Goal: Task Accomplishment & Management: Manage account settings

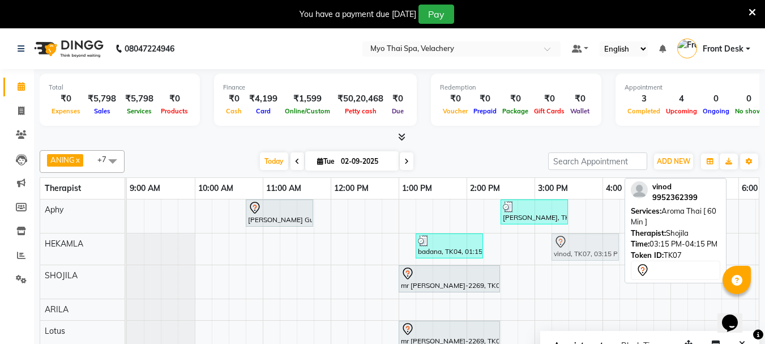
drag, startPoint x: 570, startPoint y: 279, endPoint x: 563, endPoint y: 251, distance: 28.4
click at [563, 251] on tbody "[PERSON_NAME] Guru-672, TK01, 10:45 AM-11:45 AM, Aroma Thai [ 60 Min ] [PERSON_…" at bounding box center [636, 315] width 1019 height 232
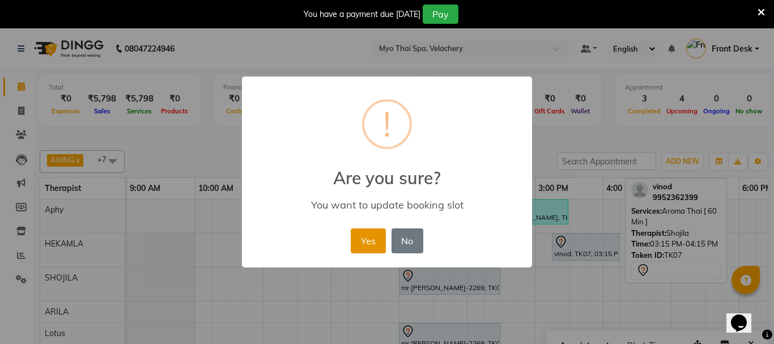
click at [366, 237] on button "Yes" at bounding box center [368, 240] width 35 height 25
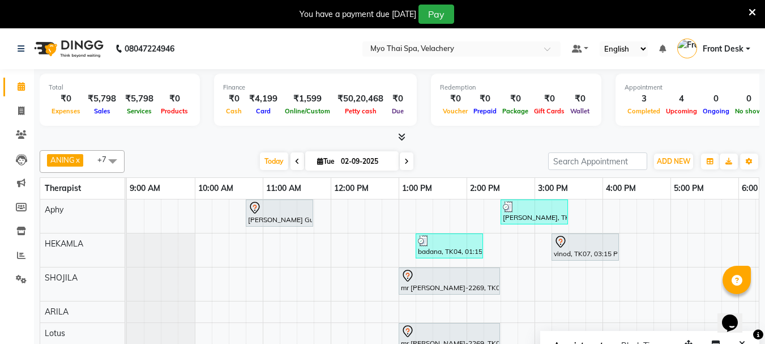
click at [684, 268] on div "[PERSON_NAME] Guru-672, TK01, 10:45 AM-11:45 AM, Aroma Thai [ 60 Min ] [PERSON_…" at bounding box center [636, 316] width 1019 height 234
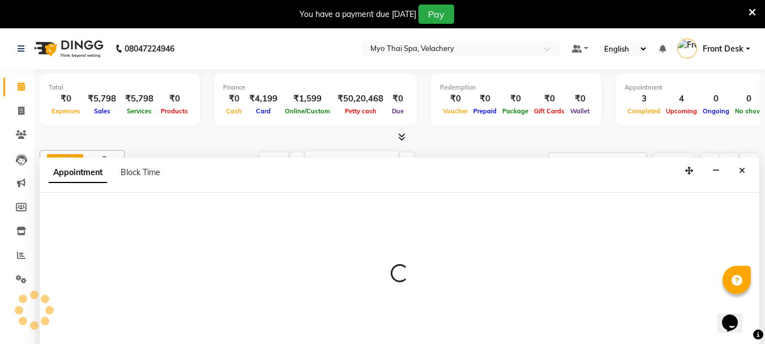
select select "37460"
select select "1020"
select select "tentative"
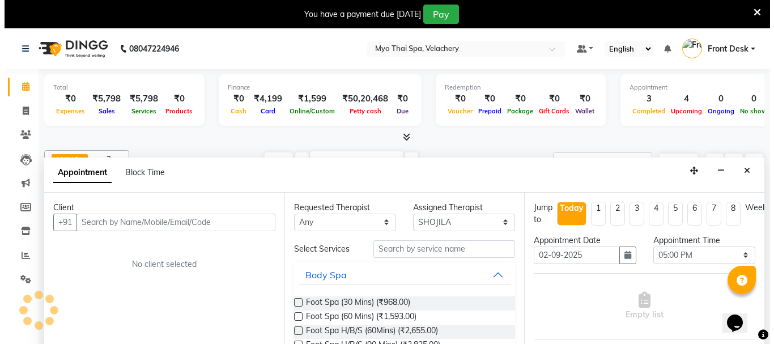
scroll to position [28, 0]
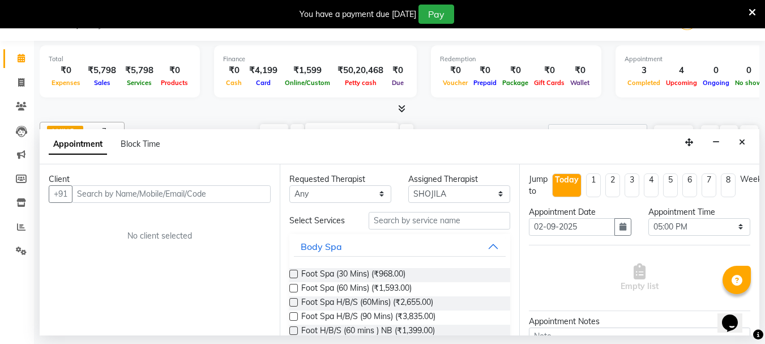
click at [126, 194] on input "text" at bounding box center [171, 194] width 199 height 18
type input "9514801799"
click at [227, 199] on button "Add Client" at bounding box center [247, 194] width 47 height 18
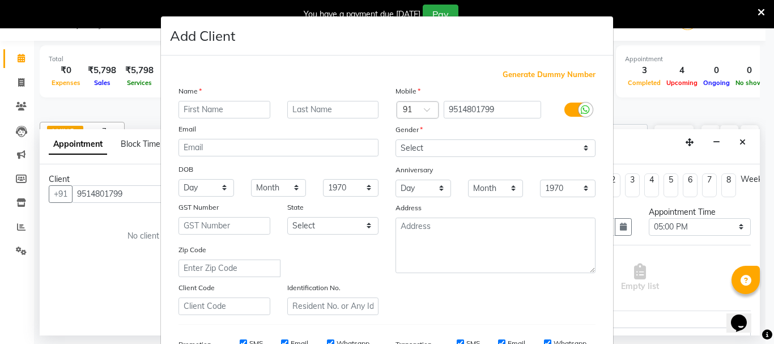
click at [184, 112] on input "text" at bounding box center [224, 110] width 92 height 18
type input "[PERSON_NAME]"
click at [579, 151] on select "Select [DEMOGRAPHIC_DATA] [DEMOGRAPHIC_DATA] Other Prefer Not To Say" at bounding box center [495, 148] width 200 height 18
select select "[DEMOGRAPHIC_DATA]"
click at [395, 139] on select "Select [DEMOGRAPHIC_DATA] [DEMOGRAPHIC_DATA] Other Prefer Not To Say" at bounding box center [495, 148] width 200 height 18
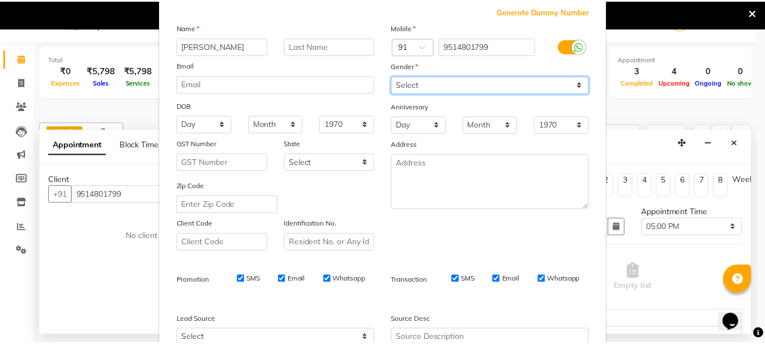
scroll to position [179, 0]
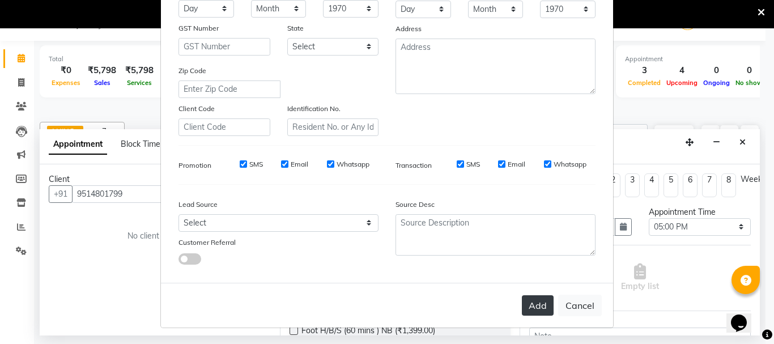
click at [540, 306] on button "Add" at bounding box center [538, 305] width 32 height 20
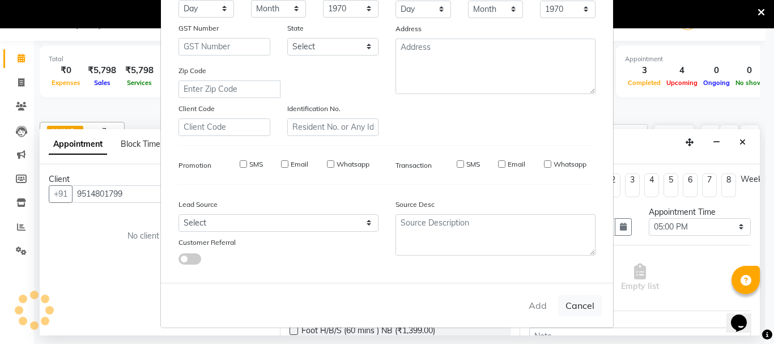
select select
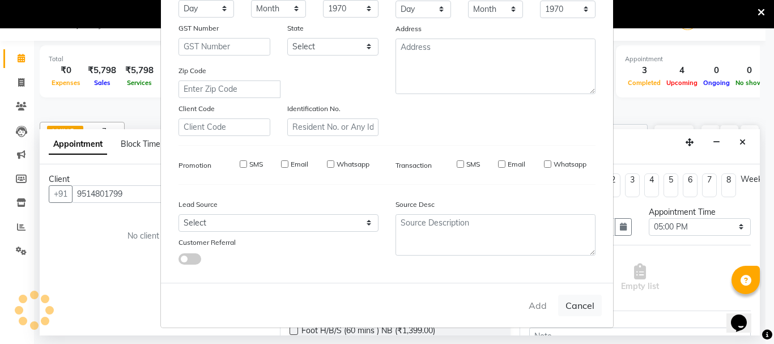
select select
checkbox input "false"
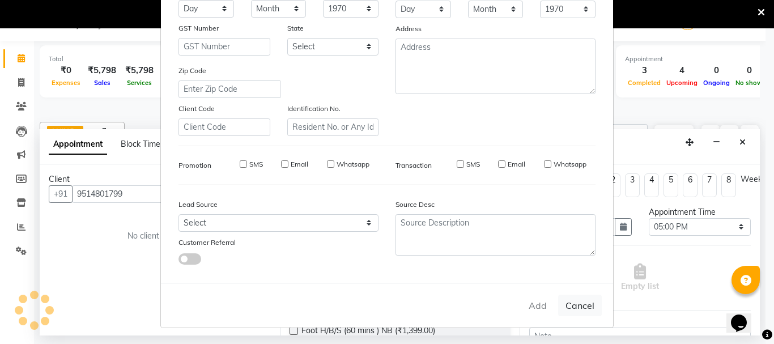
checkbox input "false"
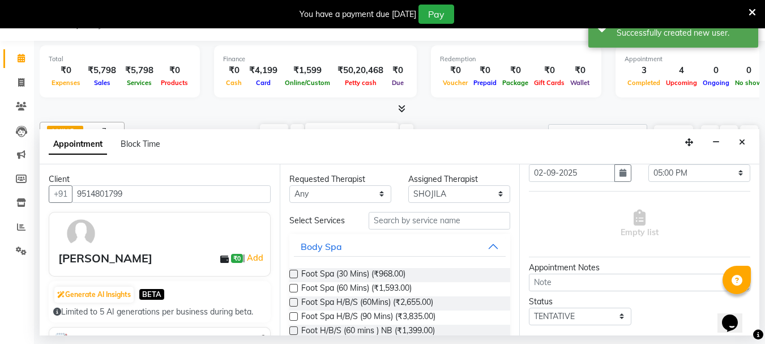
scroll to position [125, 0]
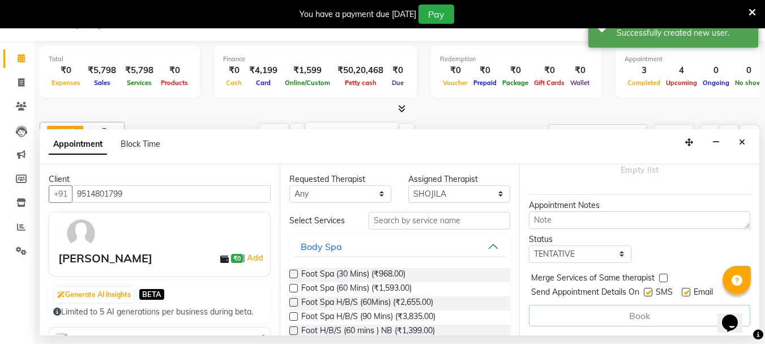
click at [293, 289] on label at bounding box center [293, 288] width 8 height 8
click at [293, 289] on input "checkbox" at bounding box center [292, 288] width 7 height 7
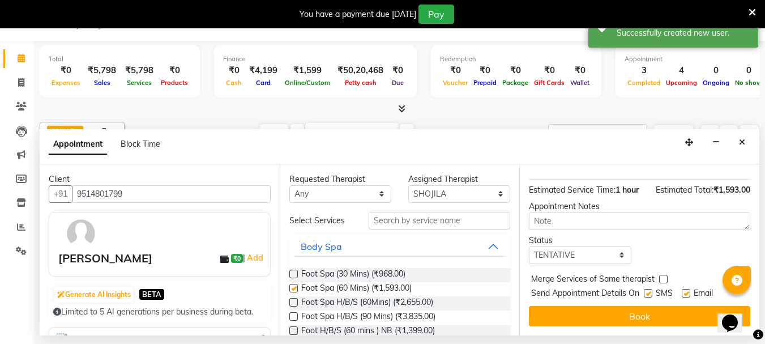
checkbox input "false"
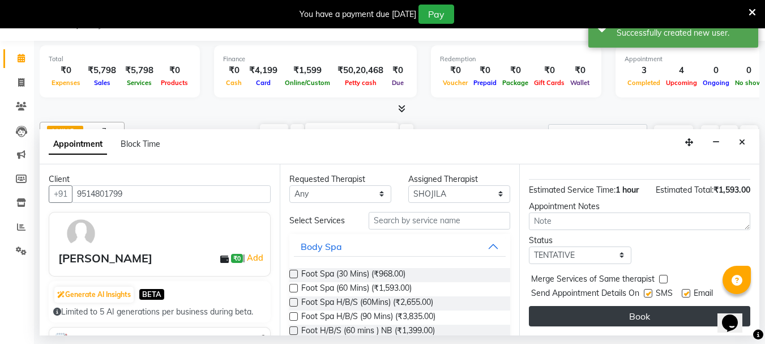
click at [591, 314] on button "Book" at bounding box center [639, 316] width 221 height 20
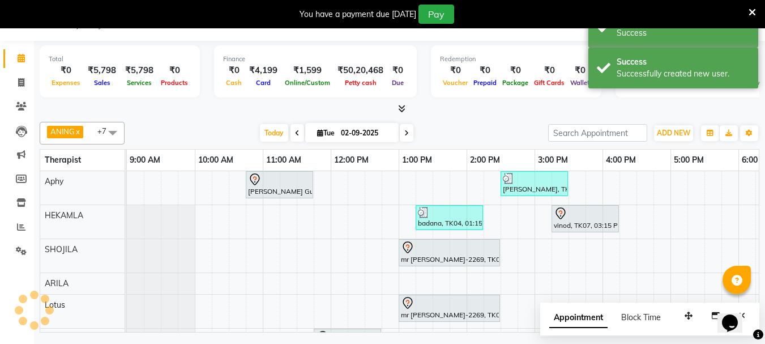
scroll to position [0, 0]
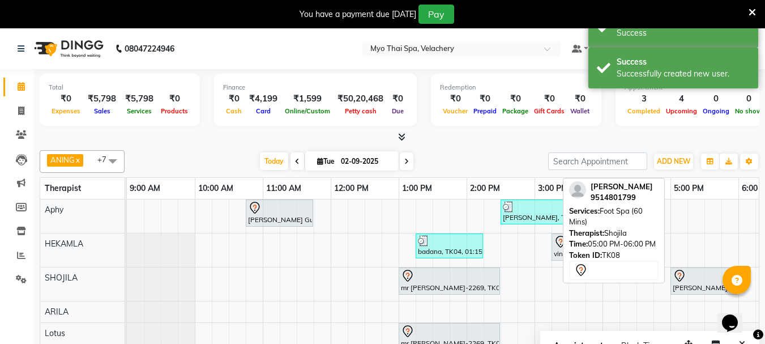
click at [689, 284] on div "[PERSON_NAME], TK08, 05:00 PM-06:00 PM, Foot Spa (60 Mins)" at bounding box center [704, 281] width 65 height 24
select select "7"
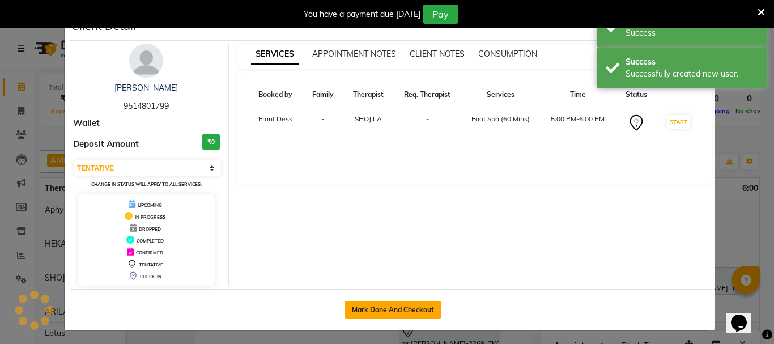
click at [390, 306] on button "Mark Done And Checkout" at bounding box center [392, 310] width 97 height 18
select select "service"
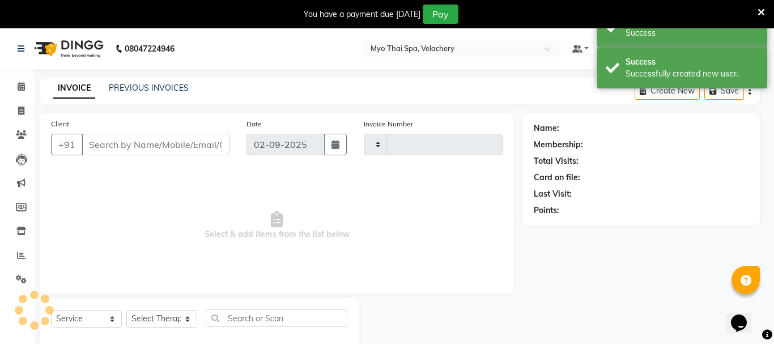
type input "1582"
select select "3"
select select "5554"
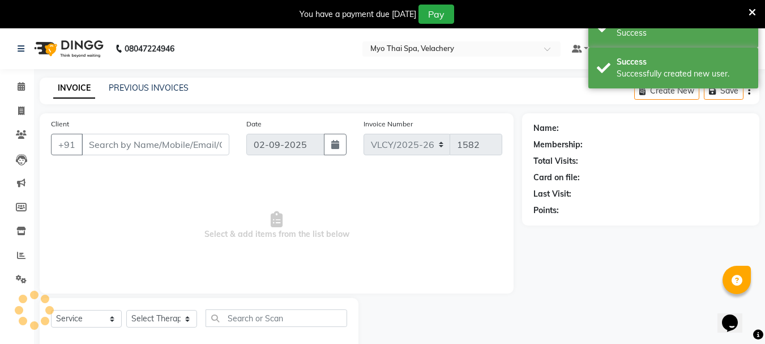
type input "9514801799"
select select "37460"
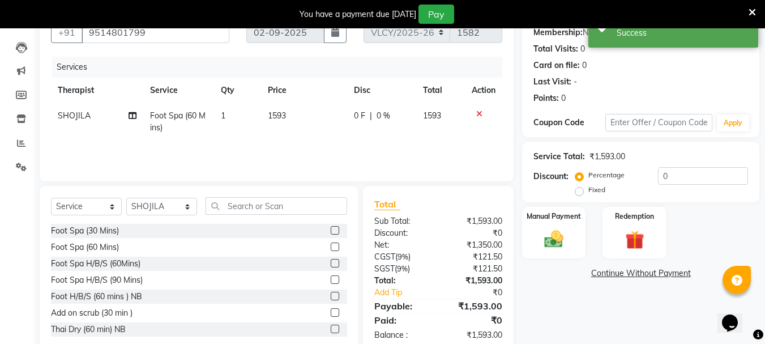
scroll to position [113, 0]
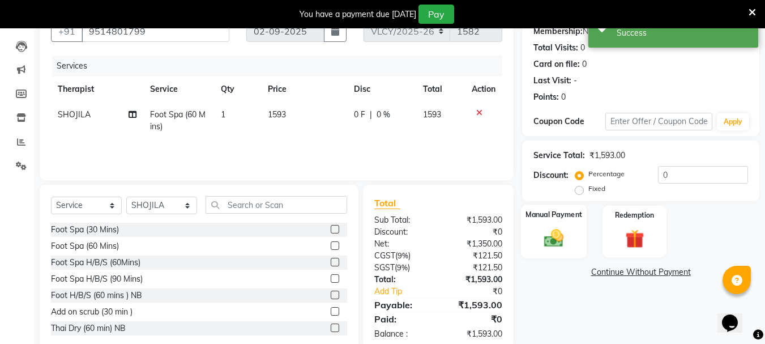
click at [544, 237] on img at bounding box center [554, 238] width 32 height 23
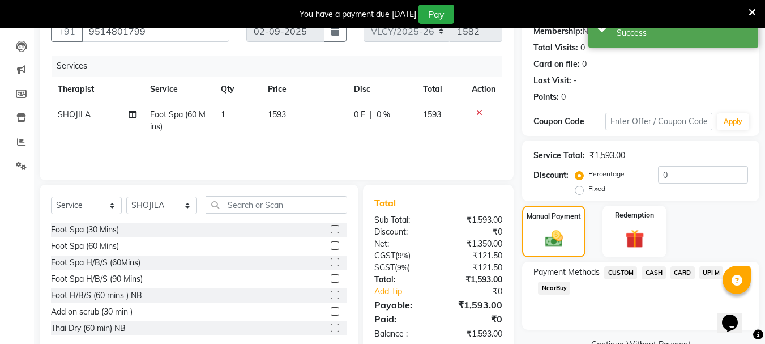
click at [680, 271] on span "CARD" at bounding box center [683, 272] width 24 height 13
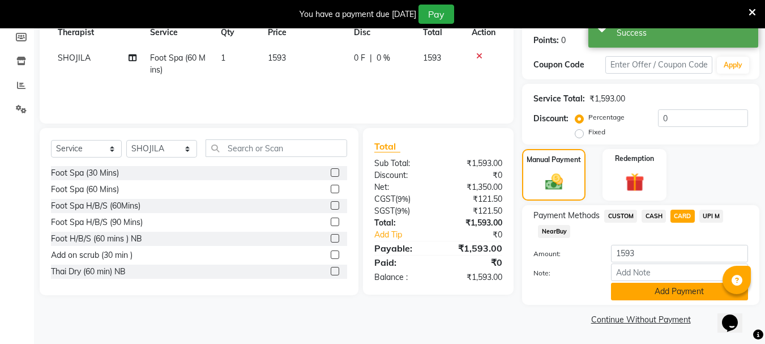
scroll to position [171, 0]
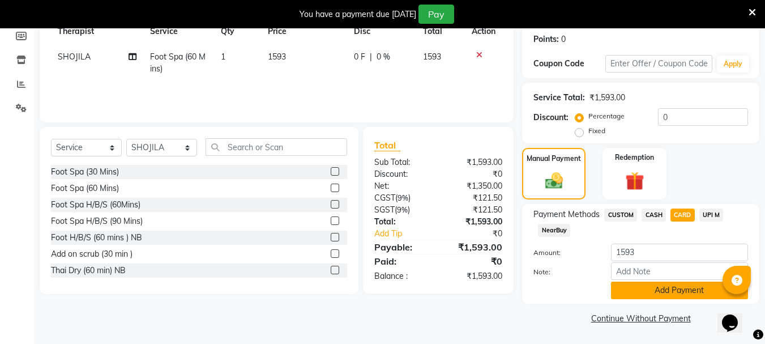
click at [667, 291] on button "Add Payment" at bounding box center [679, 290] width 137 height 18
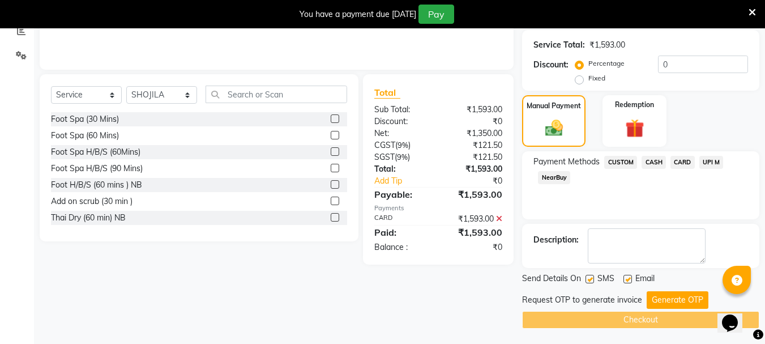
scroll to position [225, 0]
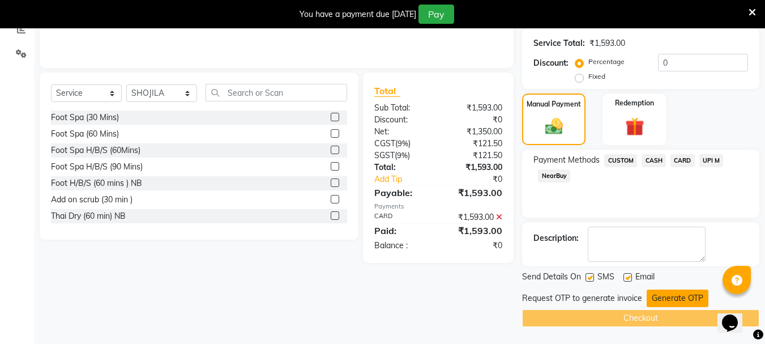
click at [684, 300] on button "Generate OTP" at bounding box center [678, 298] width 62 height 18
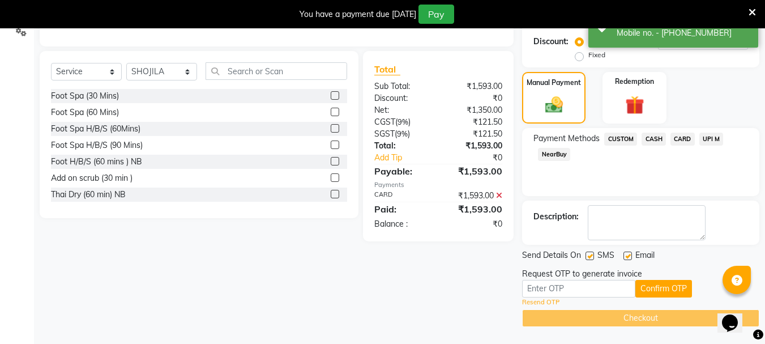
scroll to position [247, 0]
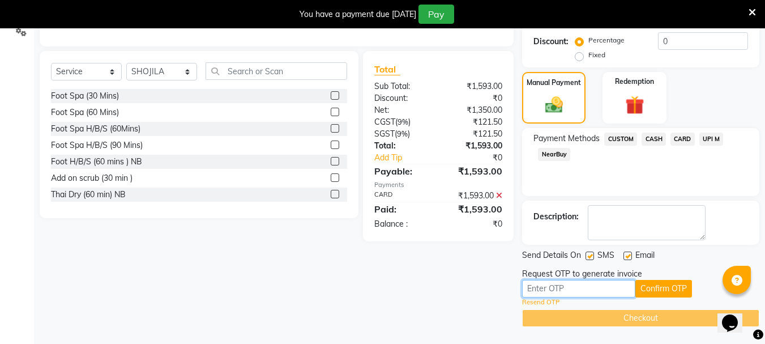
click at [552, 289] on input "text" at bounding box center [578, 289] width 113 height 18
click at [541, 288] on input "text" at bounding box center [578, 289] width 113 height 18
type input "1555"
click at [675, 284] on button "Confirm OTP" at bounding box center [663, 289] width 57 height 18
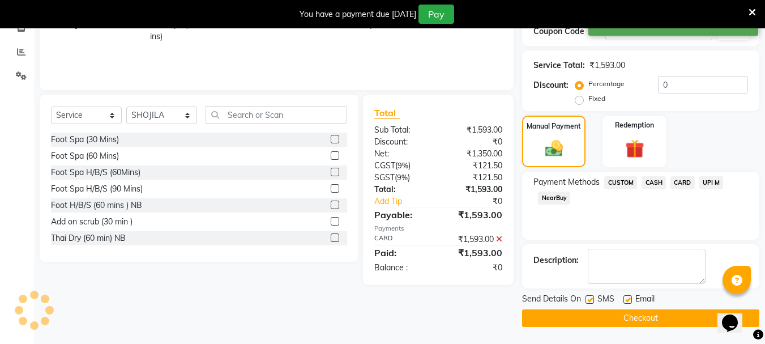
scroll to position [203, 0]
click at [595, 314] on button "Checkout" at bounding box center [640, 318] width 237 height 18
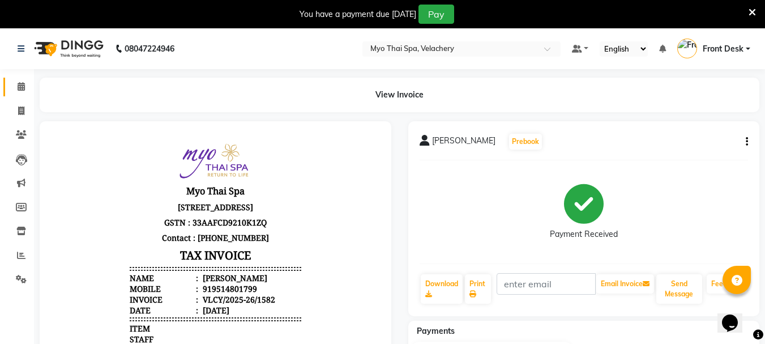
click at [10, 87] on link "Calendar" at bounding box center [16, 87] width 27 height 19
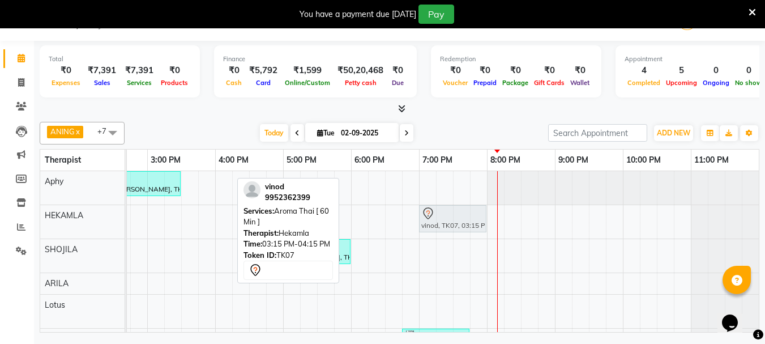
drag, startPoint x: 185, startPoint y: 218, endPoint x: 431, endPoint y: 217, distance: 246.4
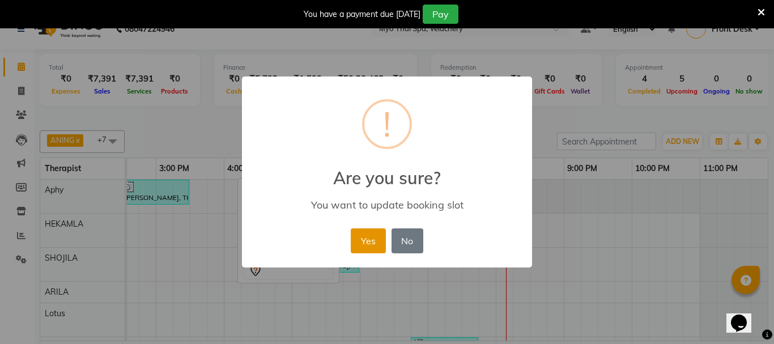
click at [369, 237] on button "Yes" at bounding box center [368, 240] width 35 height 25
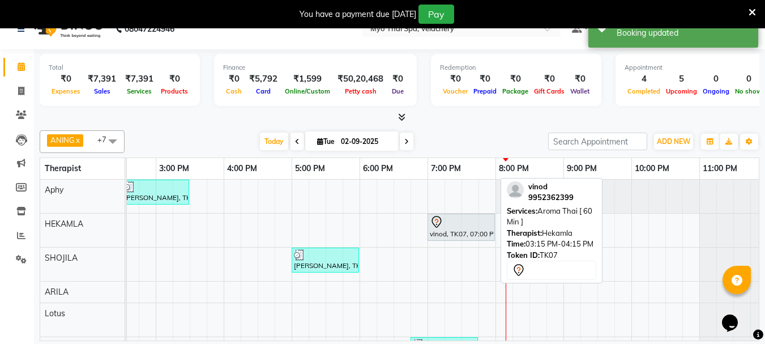
click at [442, 225] on icon at bounding box center [437, 222] width 14 height 14
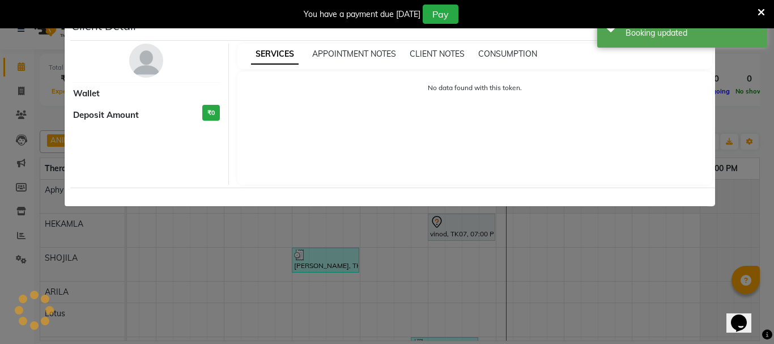
select select "7"
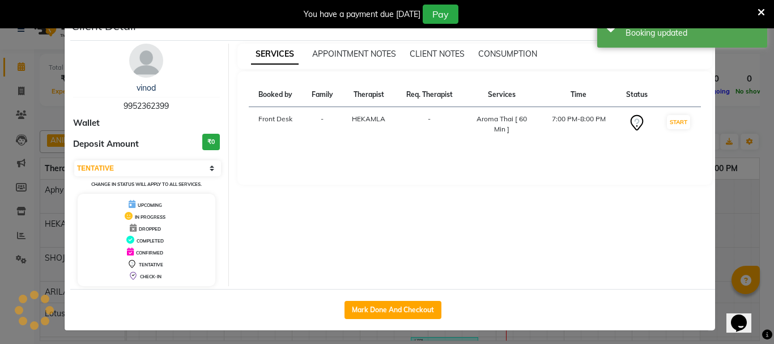
click at [442, 225] on div "SERVICES APPOINTMENT NOTES CLIENT NOTES CONSUMPTION Booked by Family Therapist …" at bounding box center [475, 165] width 492 height 242
click at [370, 306] on button "Mark Done And Checkout" at bounding box center [392, 310] width 97 height 18
select select "service"
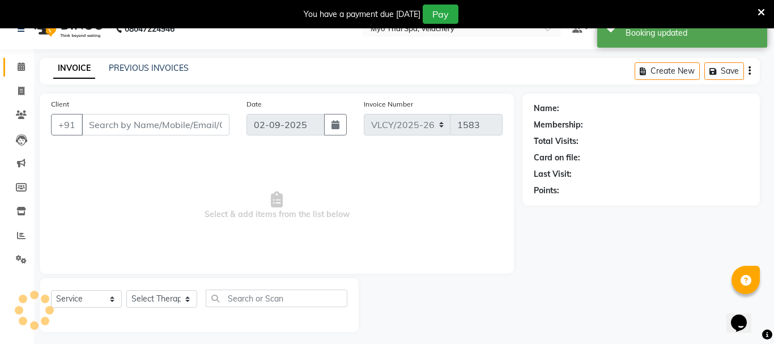
select select "3"
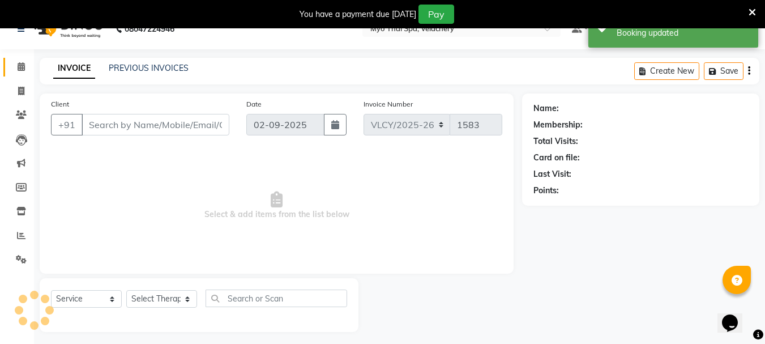
type input "9952362399"
select select "37459"
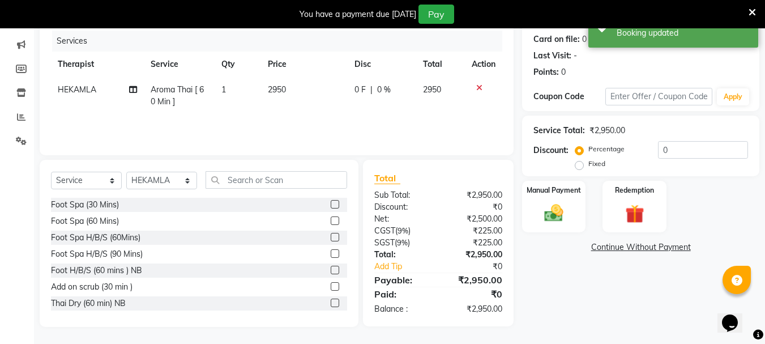
click at [588, 166] on label "Fixed" at bounding box center [596, 164] width 17 height 10
click at [579, 166] on input "Fixed" at bounding box center [582, 164] width 8 height 8
radio input "true"
click at [672, 155] on input "0" at bounding box center [703, 150] width 90 height 18
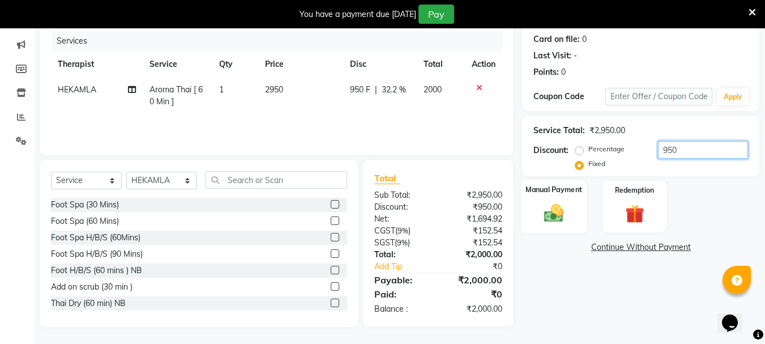
type input "950"
click at [559, 212] on img at bounding box center [554, 213] width 32 height 23
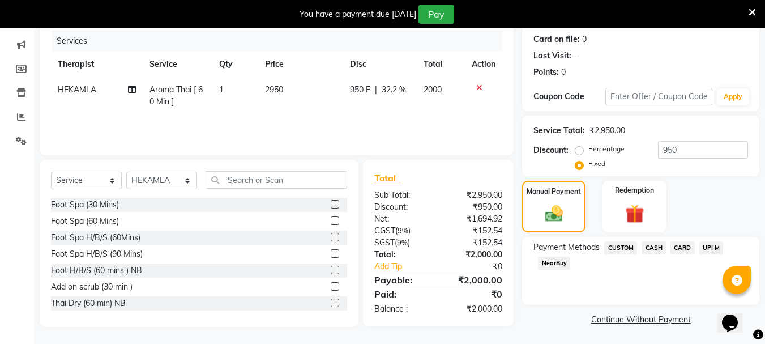
click at [650, 244] on span "CASH" at bounding box center [654, 247] width 24 height 13
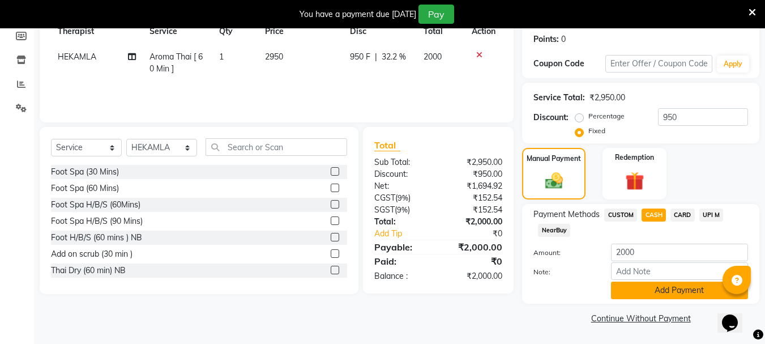
click at [654, 292] on button "Add Payment" at bounding box center [679, 290] width 137 height 18
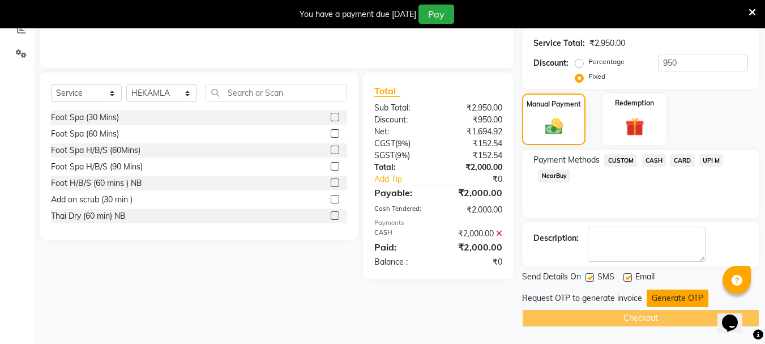
click at [665, 302] on button "Generate OTP" at bounding box center [678, 298] width 62 height 18
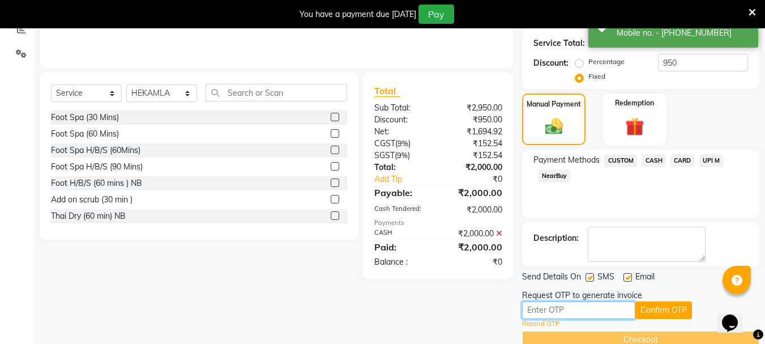
click at [570, 313] on input "text" at bounding box center [578, 310] width 113 height 18
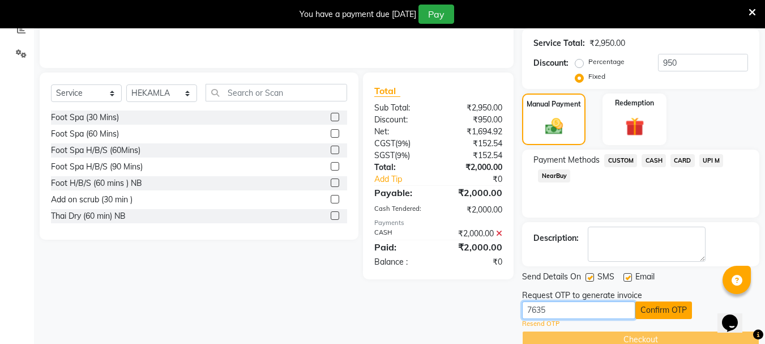
type input "7635"
click at [643, 316] on button "Confirm OTP" at bounding box center [663, 310] width 57 height 18
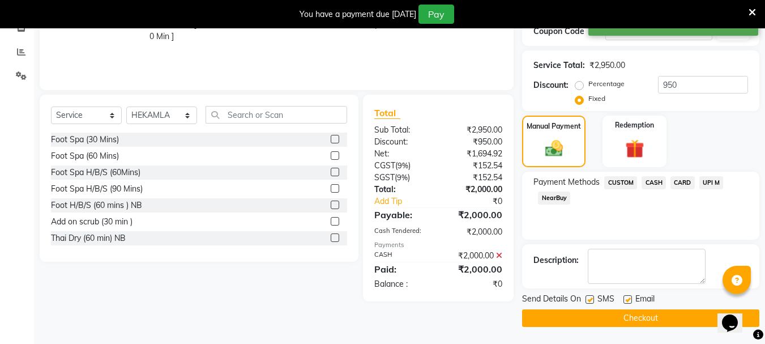
click at [618, 321] on button "Checkout" at bounding box center [640, 318] width 237 height 18
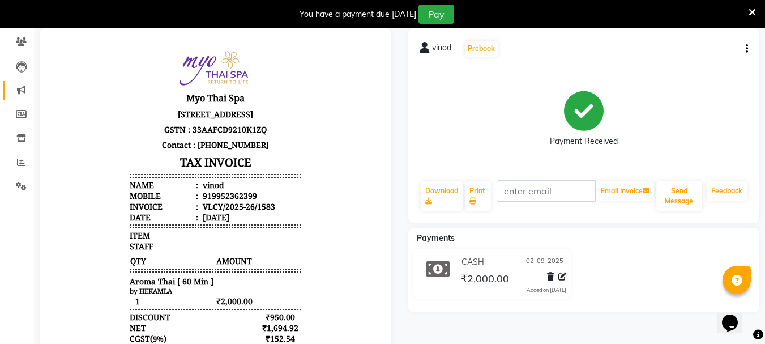
scroll to position [88, 0]
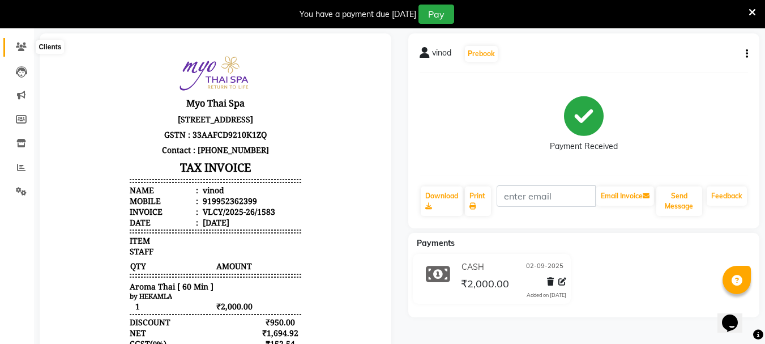
click at [25, 46] on icon at bounding box center [21, 46] width 11 height 8
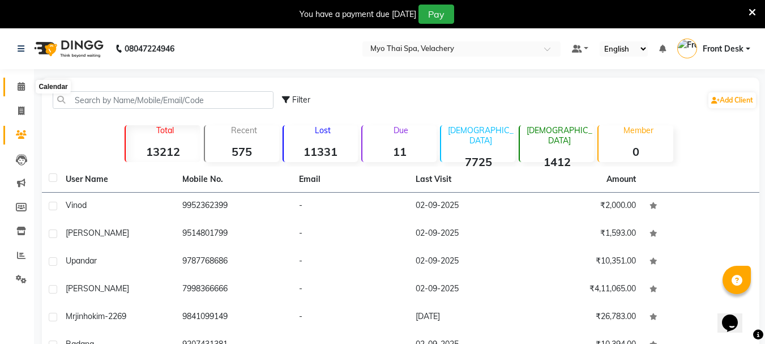
click at [19, 82] on span at bounding box center [21, 86] width 20 height 13
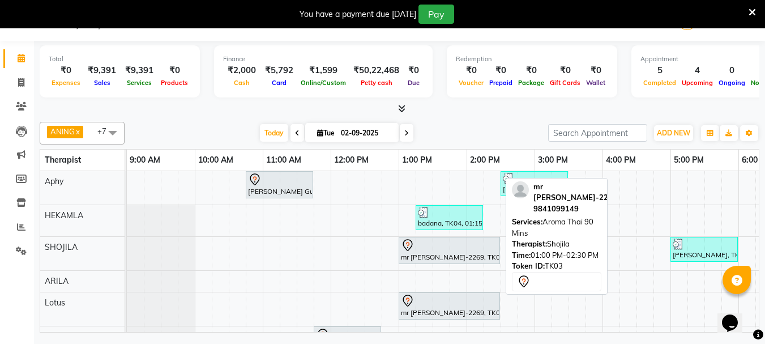
click at [416, 251] on div at bounding box center [449, 245] width 97 height 14
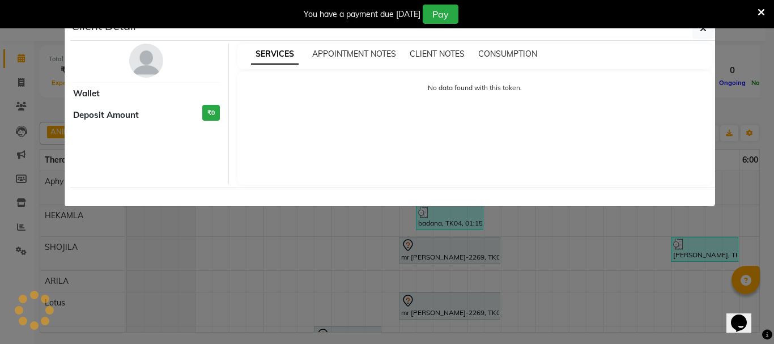
select select "7"
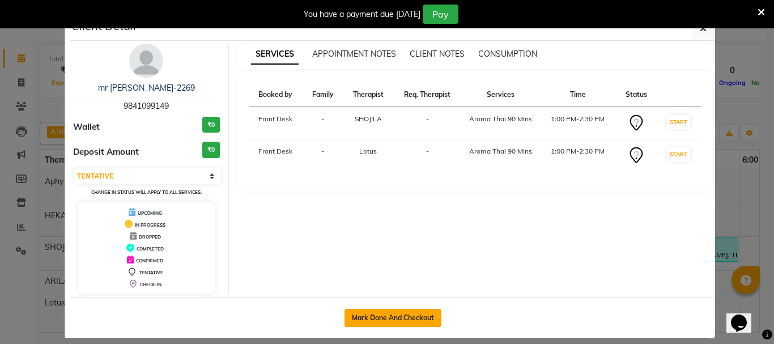
click at [368, 314] on button "Mark Done And Checkout" at bounding box center [392, 318] width 97 height 18
select select "service"
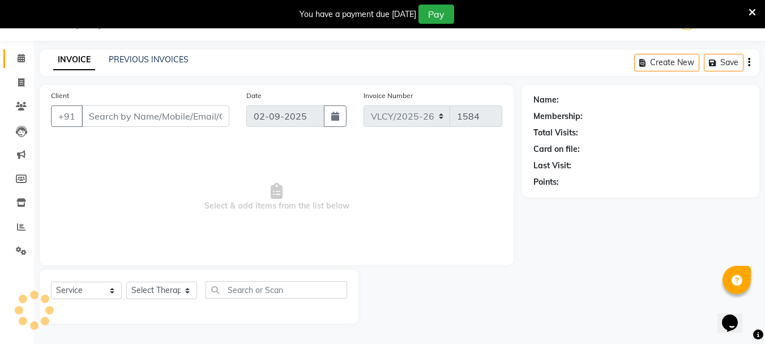
type input "9841099149"
select select "37460"
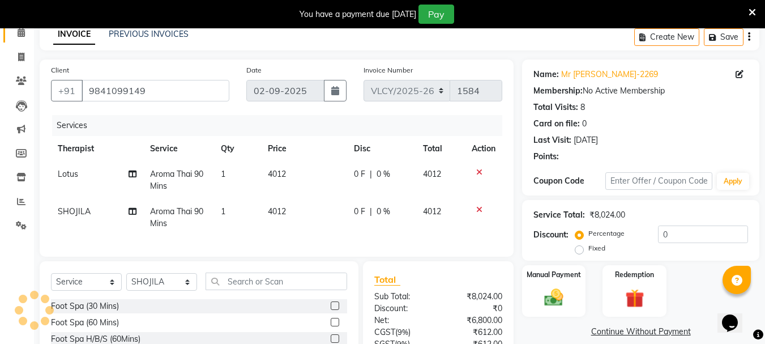
scroll to position [164, 0]
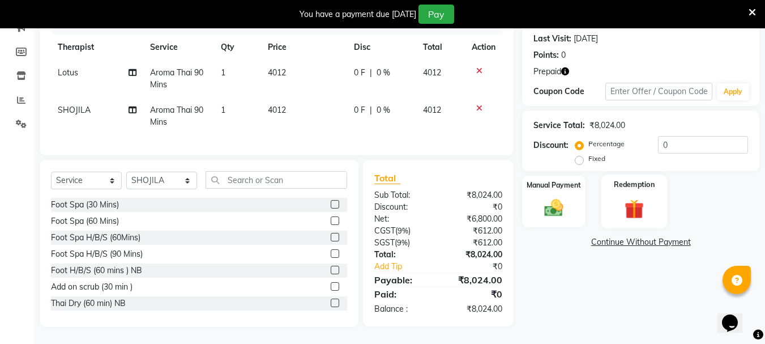
click at [625, 203] on img at bounding box center [634, 209] width 32 height 24
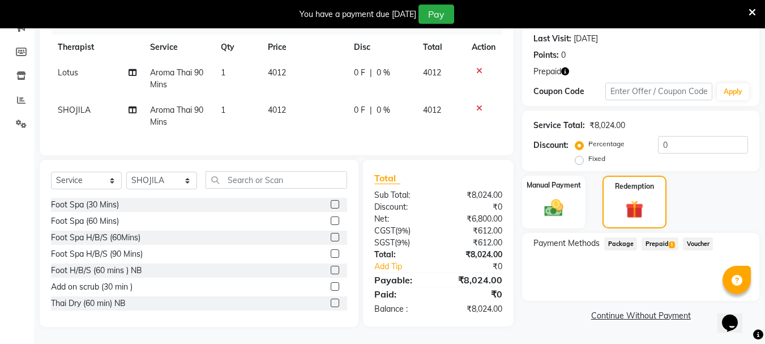
click at [660, 238] on span "Prepaid 1" at bounding box center [660, 243] width 37 height 13
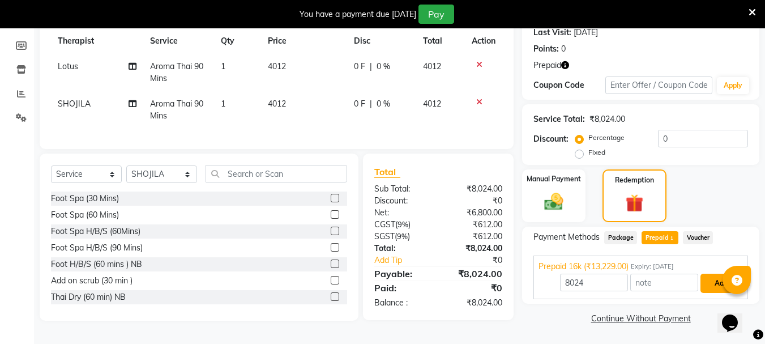
click at [702, 275] on button "Add" at bounding box center [721, 283] width 41 height 19
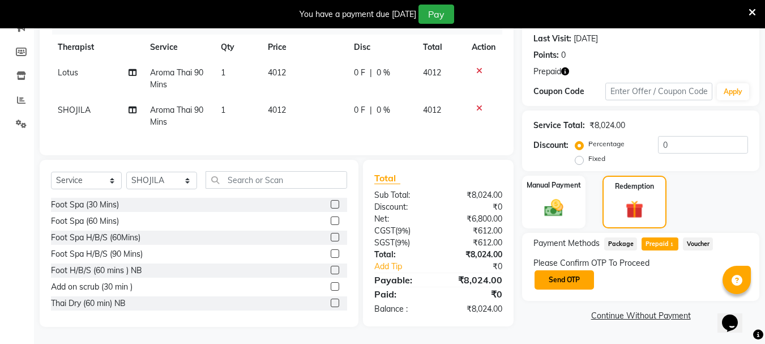
click at [558, 277] on button "Send OTP" at bounding box center [564, 279] width 59 height 19
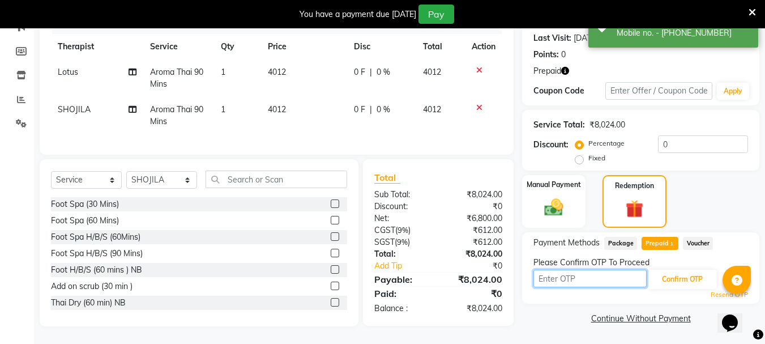
click at [558, 270] on input "text" at bounding box center [589, 279] width 113 height 18
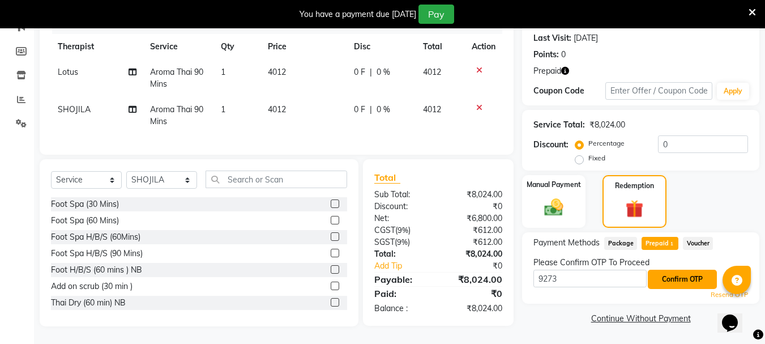
click at [687, 270] on button "Confirm OTP" at bounding box center [682, 279] width 69 height 19
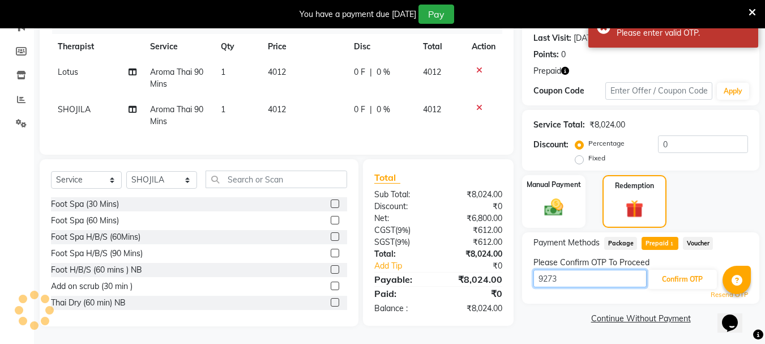
click at [575, 271] on input "9273" at bounding box center [589, 279] width 113 height 18
type input "9"
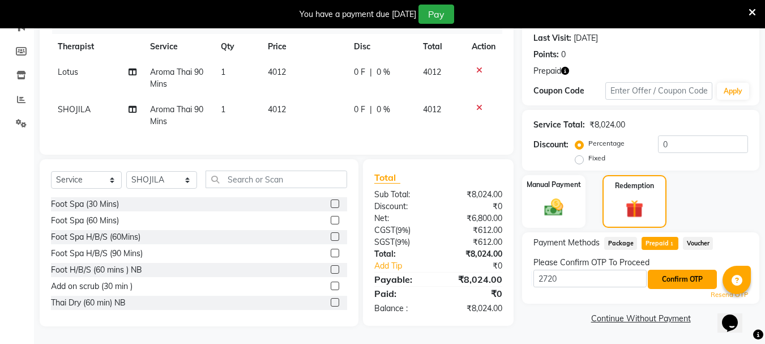
click at [667, 270] on button "Confirm OTP" at bounding box center [682, 279] width 69 height 19
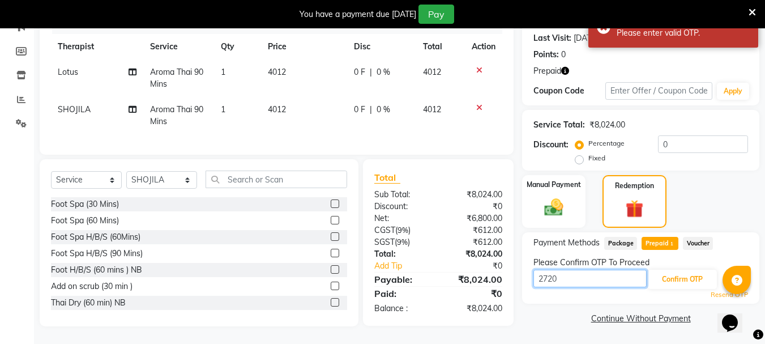
click at [573, 273] on input "2720" at bounding box center [589, 279] width 113 height 18
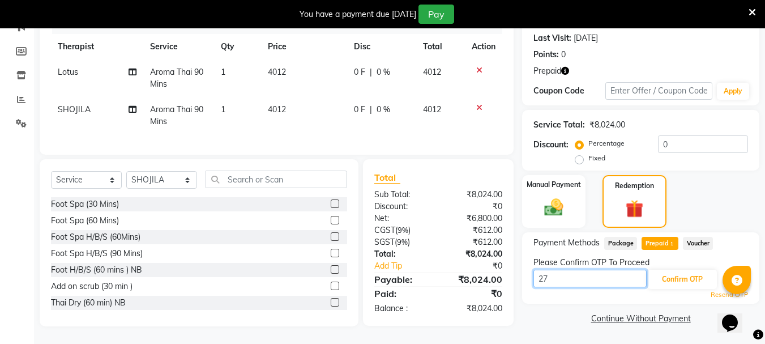
type input "2"
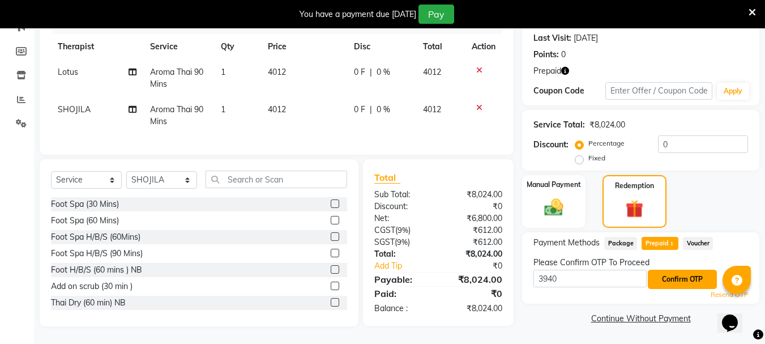
click at [669, 274] on button "Confirm OTP" at bounding box center [682, 279] width 69 height 19
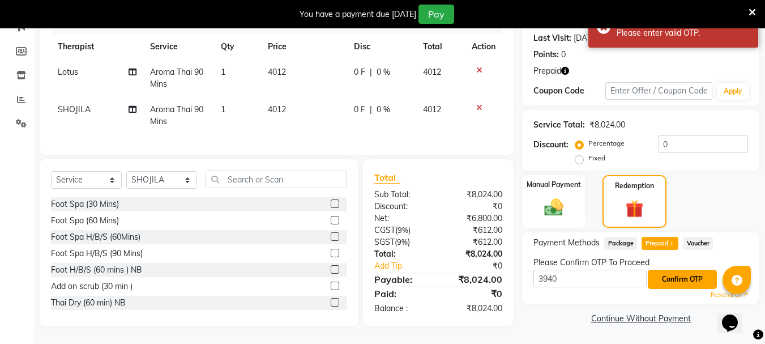
click at [669, 274] on button "Confirm OTP" at bounding box center [682, 279] width 69 height 19
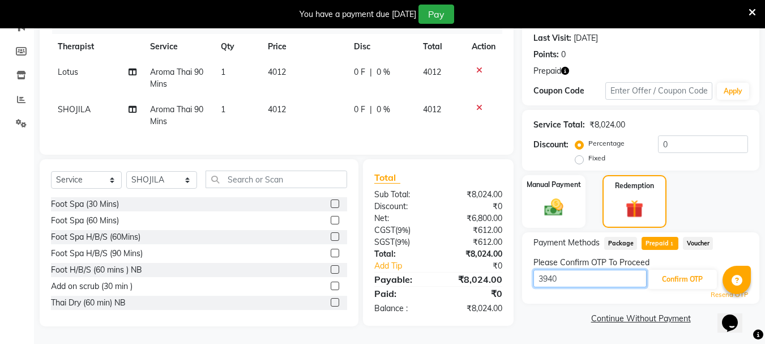
click at [563, 270] on input "3940" at bounding box center [589, 279] width 113 height 18
type input "3"
type input "8168"
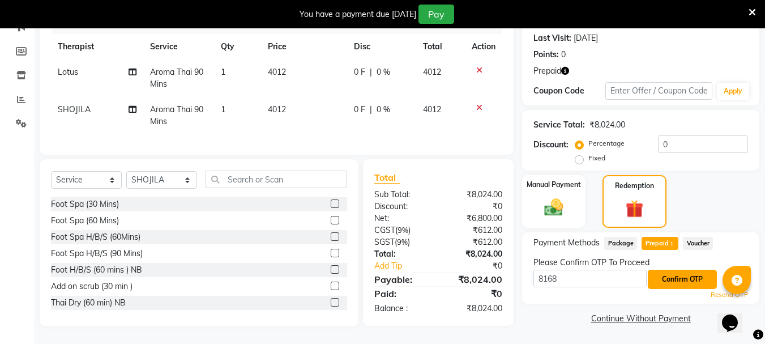
click at [661, 270] on button "Confirm OTP" at bounding box center [682, 279] width 69 height 19
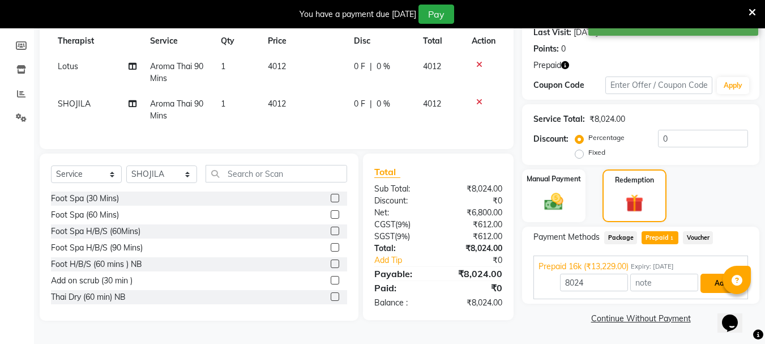
click at [720, 279] on button "Add" at bounding box center [721, 283] width 41 height 19
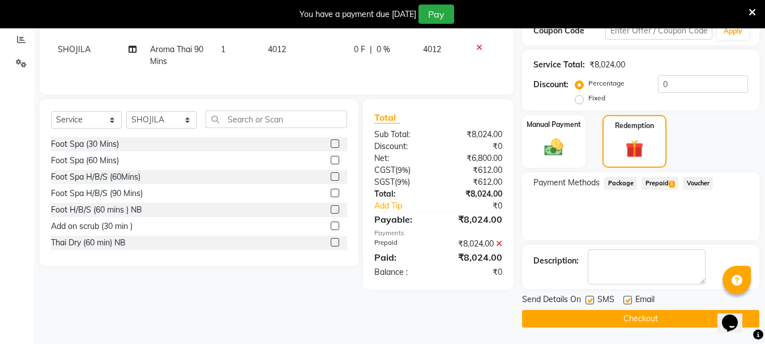
scroll to position [216, 0]
click at [651, 318] on button "Checkout" at bounding box center [640, 318] width 237 height 18
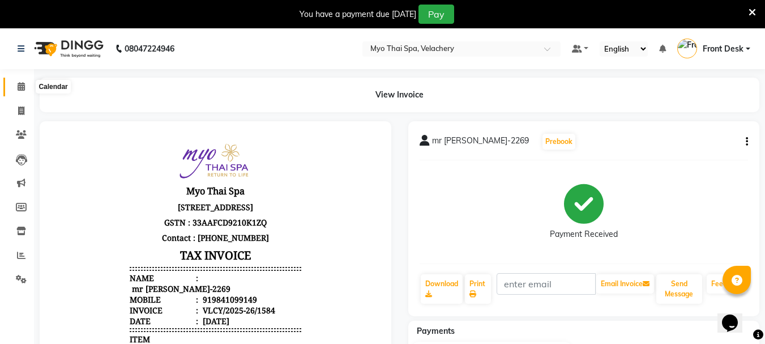
click at [21, 90] on icon at bounding box center [21, 86] width 7 height 8
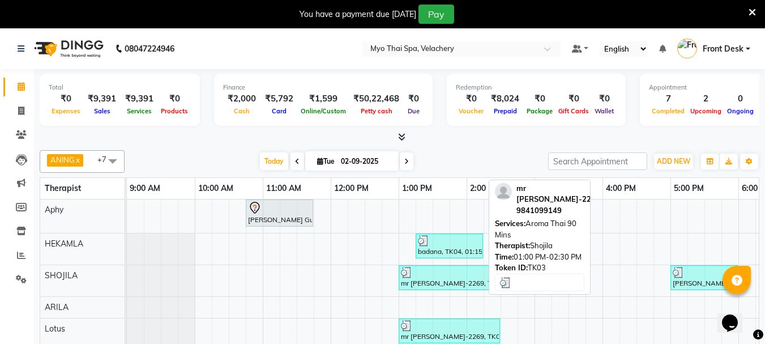
scroll to position [53, 0]
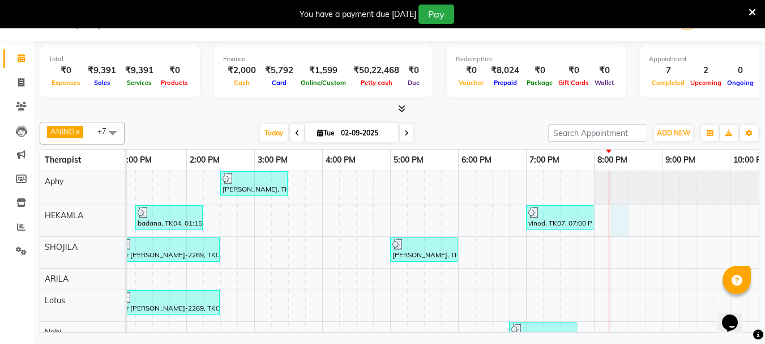
click at [613, 208] on div "[PERSON_NAME] Guru-672, TK01, 10:45 AM-11:45 AM, Aroma Thai [ 60 Min ] [PERSON_…" at bounding box center [356, 284] width 1019 height 227
select select "37459"
select select "tentative"
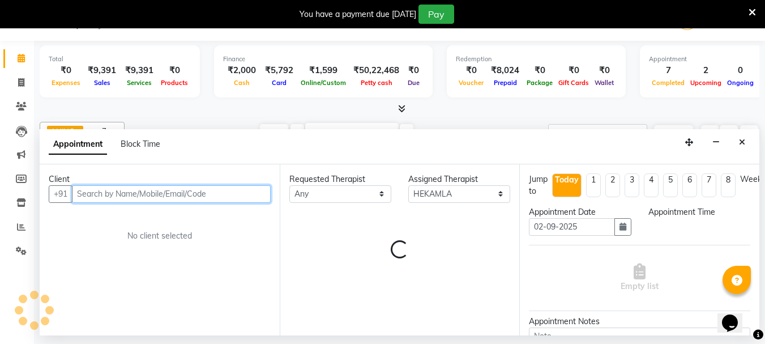
select select "1215"
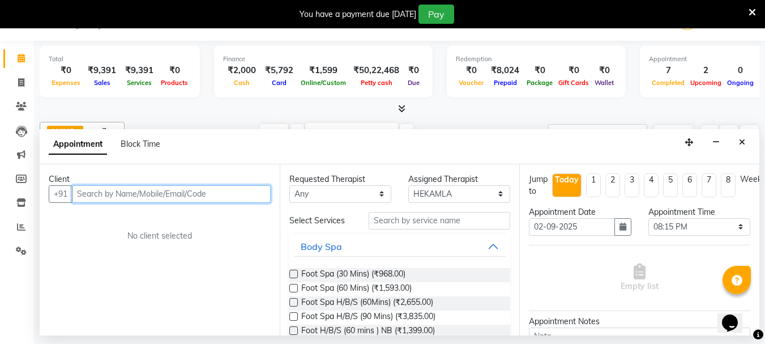
click at [168, 191] on input "text" at bounding box center [171, 194] width 199 height 18
type input "7304242505"
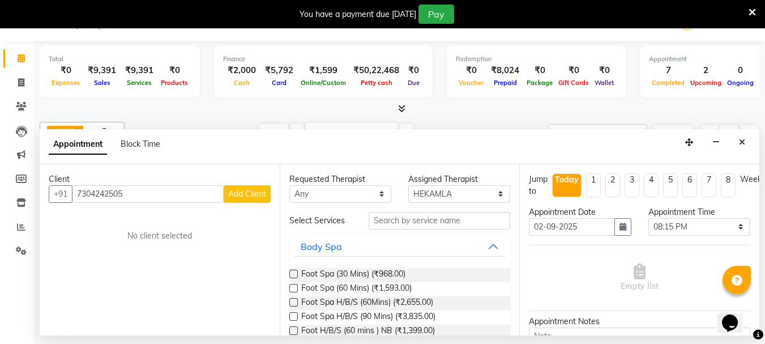
click at [242, 192] on span "Add Client" at bounding box center [247, 194] width 38 height 10
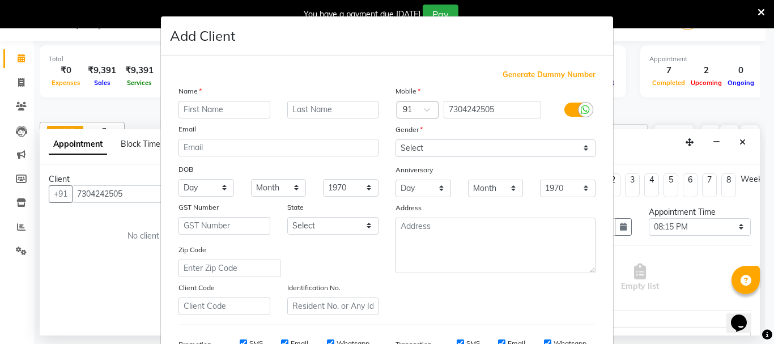
click at [198, 112] on input "text" at bounding box center [224, 110] width 92 height 18
type input "rahul"
click at [584, 148] on select "Select [DEMOGRAPHIC_DATA] [DEMOGRAPHIC_DATA] Other Prefer Not To Say" at bounding box center [495, 148] width 200 height 18
select select "[DEMOGRAPHIC_DATA]"
click at [395, 139] on select "Select [DEMOGRAPHIC_DATA] [DEMOGRAPHIC_DATA] Other Prefer Not To Say" at bounding box center [495, 148] width 200 height 18
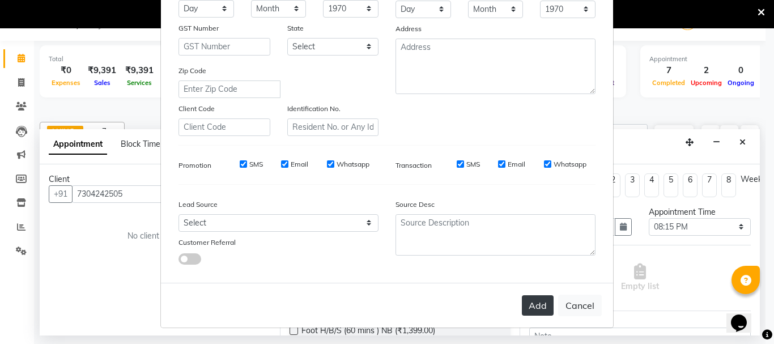
click at [528, 309] on button "Add" at bounding box center [538, 305] width 32 height 20
click at [528, 309] on div "Add Cancel" at bounding box center [387, 305] width 452 height 45
select select
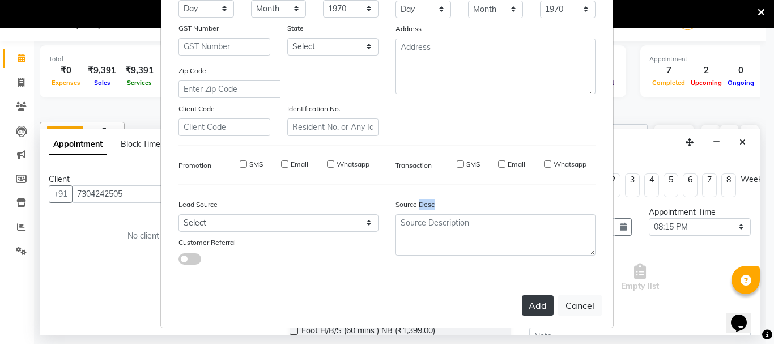
select select
checkbox input "false"
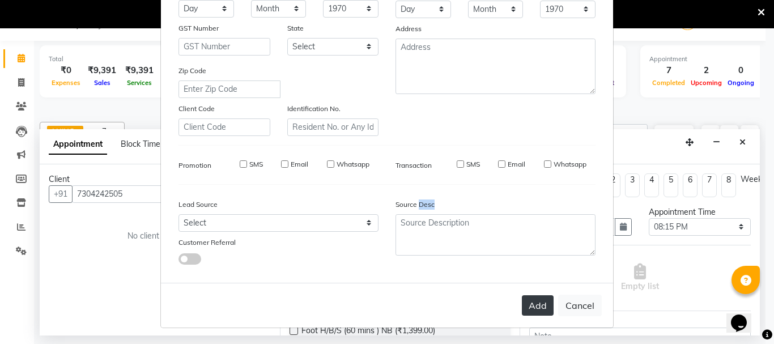
checkbox input "false"
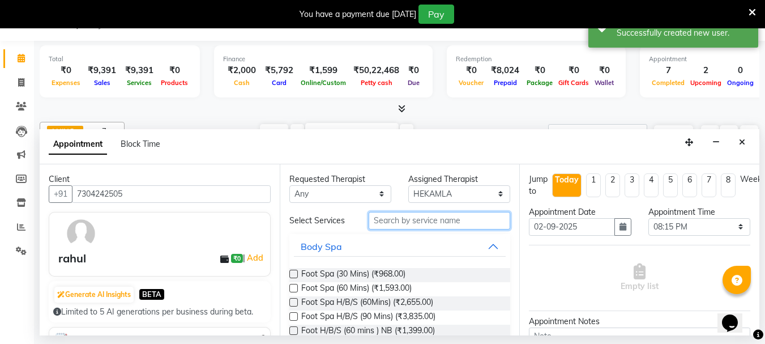
click at [383, 224] on input "text" at bounding box center [440, 221] width 142 height 18
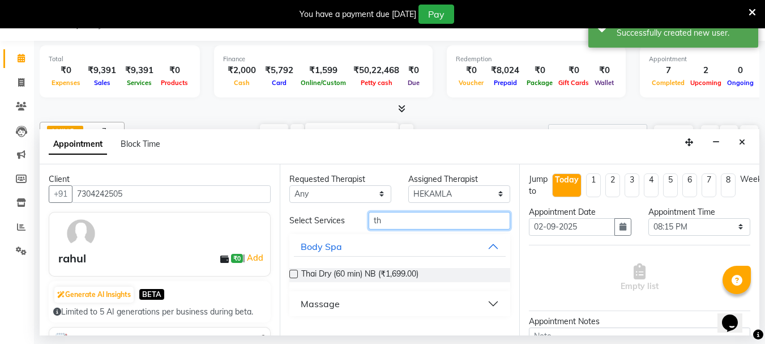
type input "t"
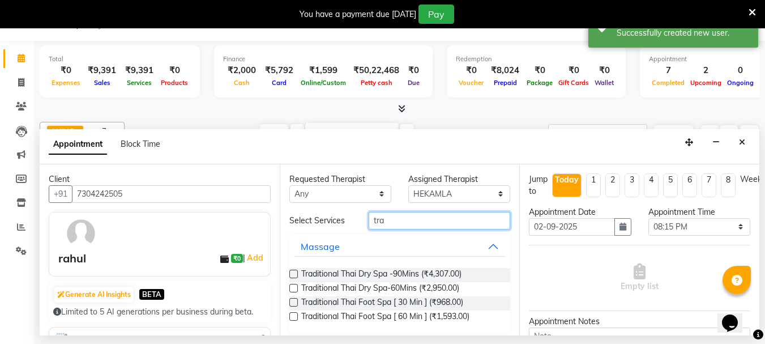
type input "tra"
click at [288, 286] on div "Requested Therapist Any ANING Aphy ARILA AYIN CHONCHON HEKAMLA Lotus Nobi SHOJI…" at bounding box center [400, 249] width 240 height 171
click at [293, 287] on label at bounding box center [293, 288] width 8 height 8
click at [293, 287] on input "checkbox" at bounding box center [292, 288] width 7 height 7
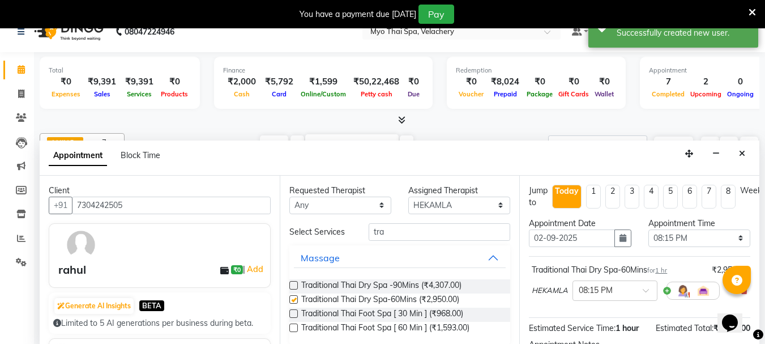
checkbox input "false"
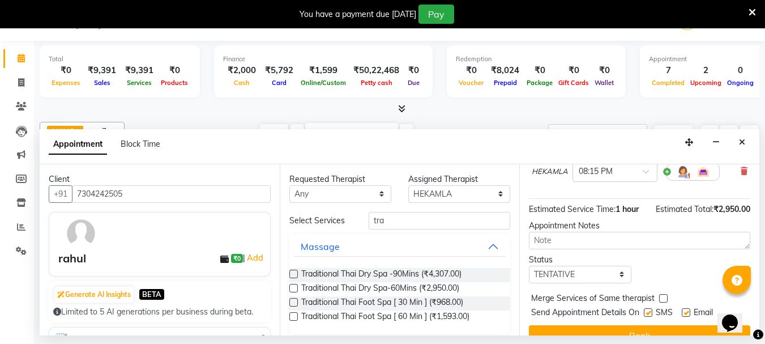
scroll to position [135, 0]
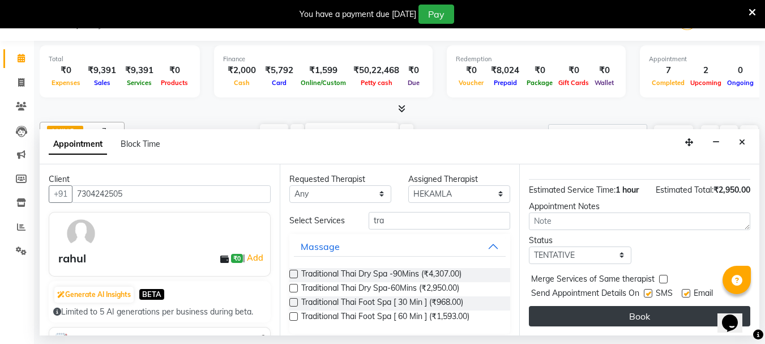
click at [622, 306] on button "Book" at bounding box center [639, 316] width 221 height 20
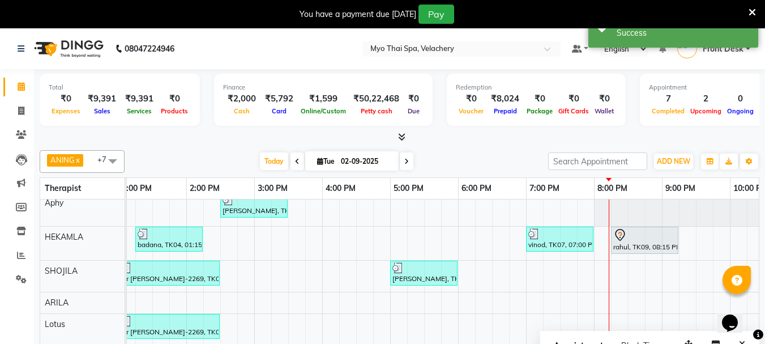
scroll to position [2, 280]
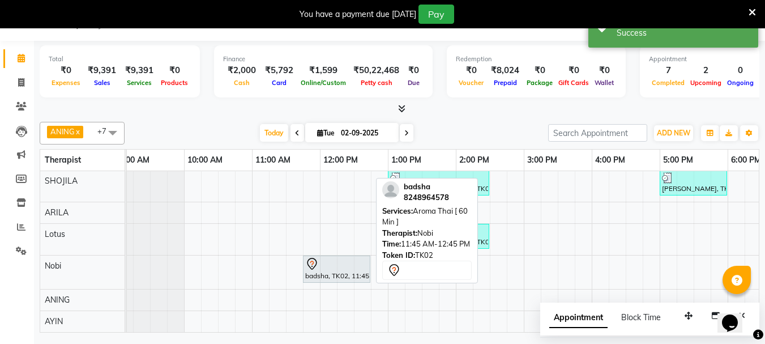
click at [323, 263] on div "badsha, TK02, 11:45 AM-12:45 PM, Aroma Thai [ 60 Min ]" at bounding box center [336, 269] width 65 height 24
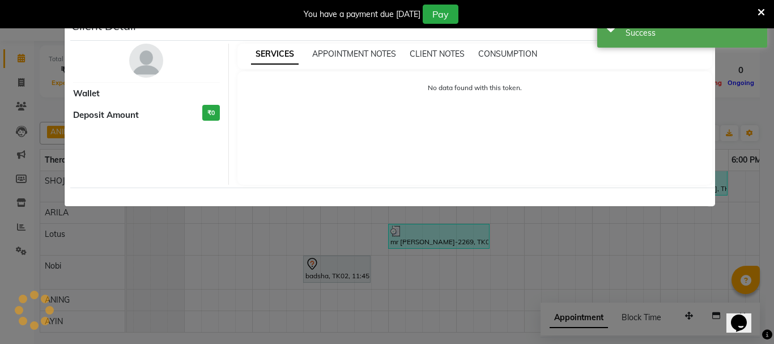
select select "7"
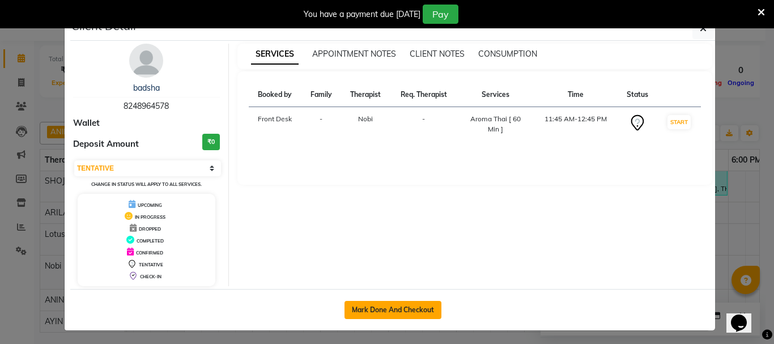
click at [380, 313] on button "Mark Done And Checkout" at bounding box center [392, 310] width 97 height 18
select select "service"
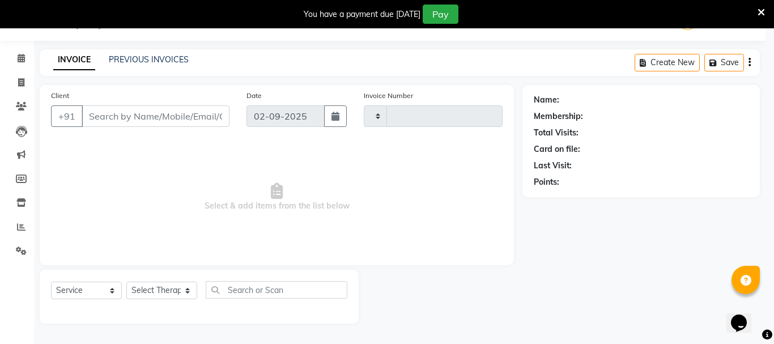
type input "1585"
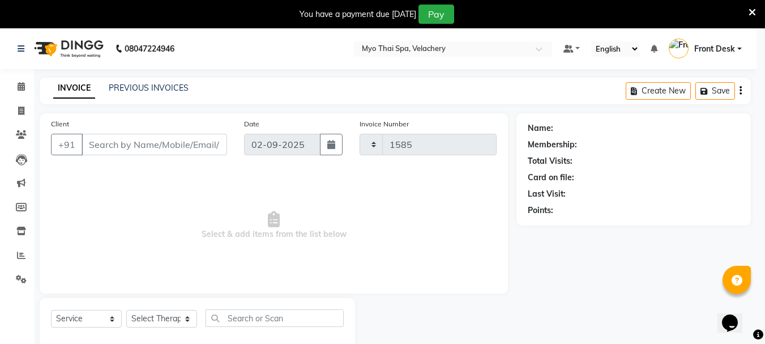
select select "5554"
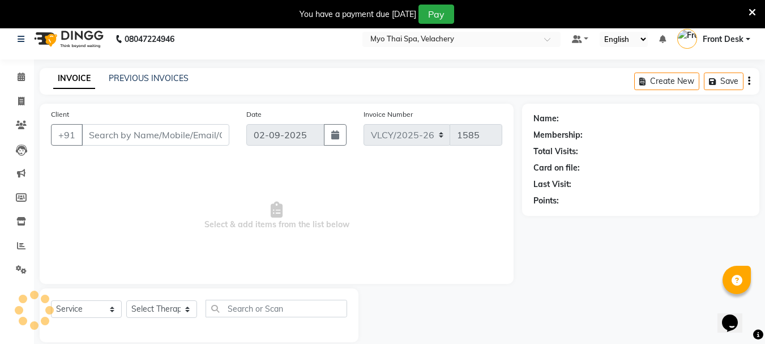
type input "8248964578"
select select "76520"
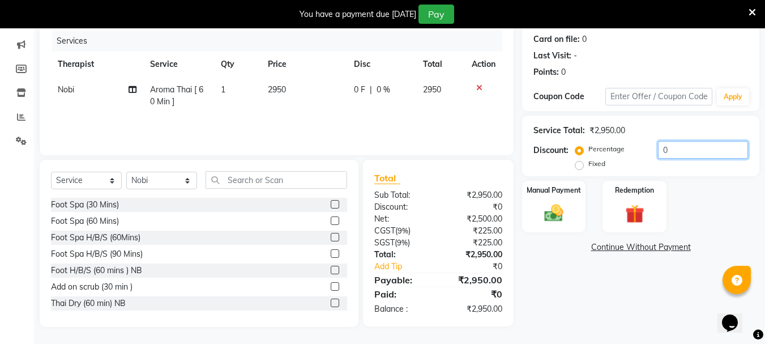
click at [685, 154] on input "0" at bounding box center [703, 150] width 90 height 18
click at [588, 167] on label "Fixed" at bounding box center [596, 164] width 17 height 10
click at [584, 167] on input "Fixed" at bounding box center [582, 164] width 8 height 8
radio input "true"
click at [682, 155] on input "number" at bounding box center [703, 150] width 90 height 18
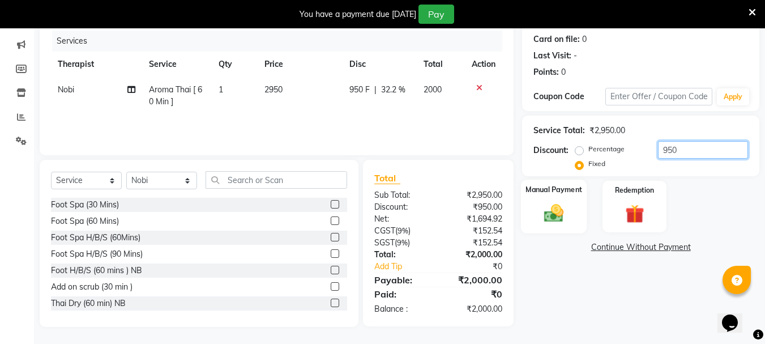
type input "950"
click at [545, 218] on img at bounding box center [554, 213] width 32 height 23
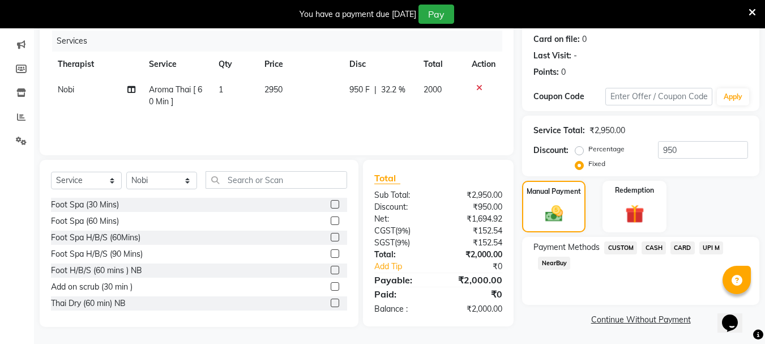
click at [641, 247] on div "CASH" at bounding box center [651, 248] width 29 height 15
click at [647, 247] on span "CASH" at bounding box center [654, 247] width 24 height 13
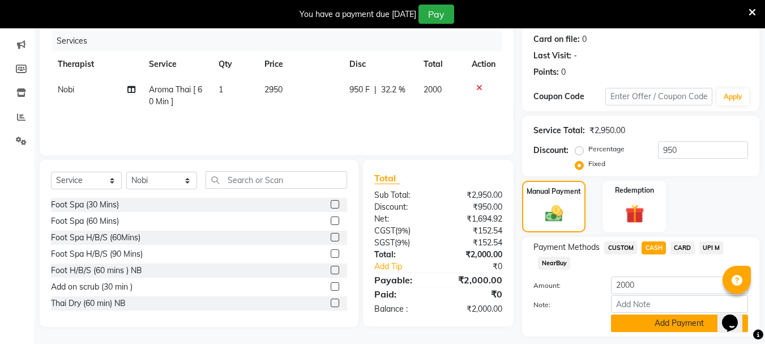
click at [649, 320] on button "Add Payment" at bounding box center [679, 323] width 137 height 18
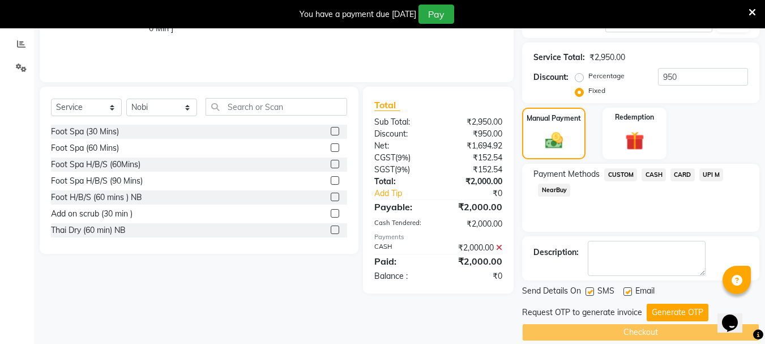
scroll to position [225, 0]
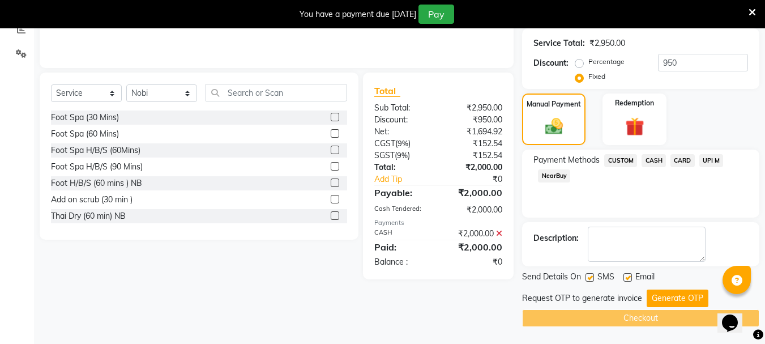
click at [588, 277] on label at bounding box center [590, 277] width 8 height 8
click at [588, 277] on input "checkbox" at bounding box center [589, 277] width 7 height 7
checkbox input "false"
click at [630, 279] on label at bounding box center [628, 277] width 8 height 8
click at [630, 279] on input "checkbox" at bounding box center [627, 277] width 7 height 7
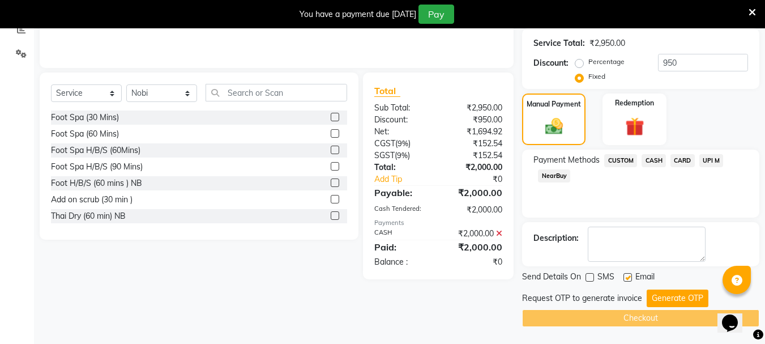
checkbox input "false"
click at [658, 298] on button "Generate OTP" at bounding box center [678, 298] width 62 height 18
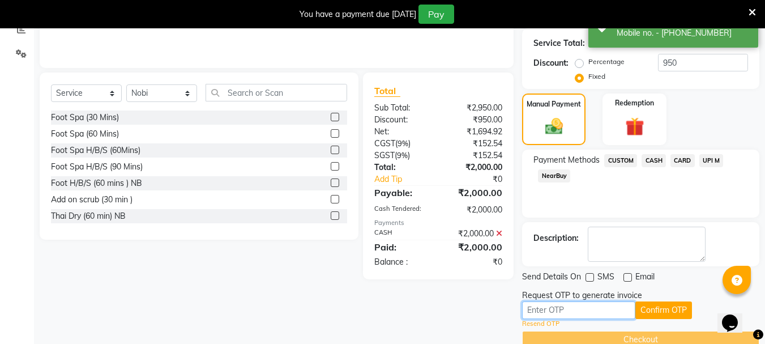
click at [563, 315] on input "text" at bounding box center [578, 310] width 113 height 18
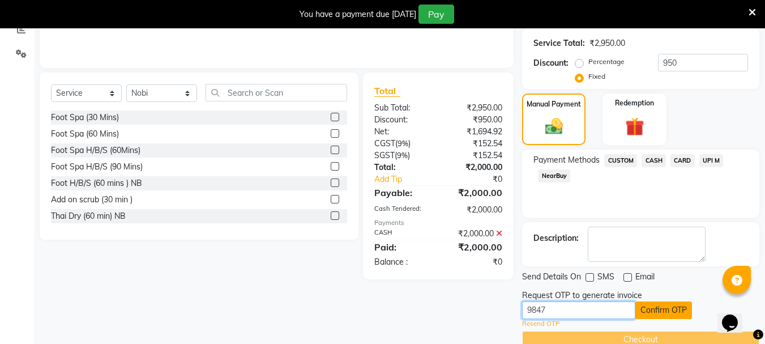
type input "9847"
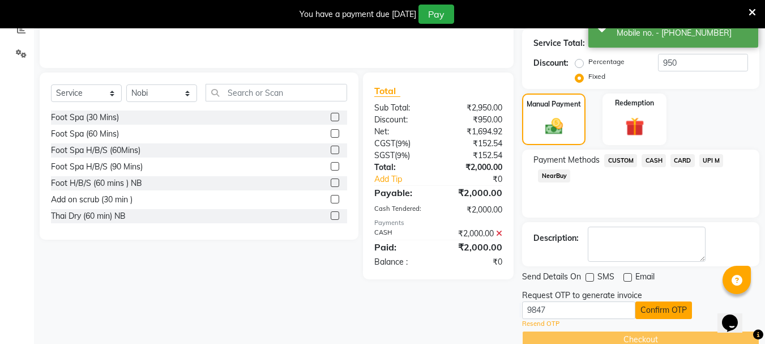
click at [648, 311] on button "Confirm OTP" at bounding box center [663, 310] width 57 height 18
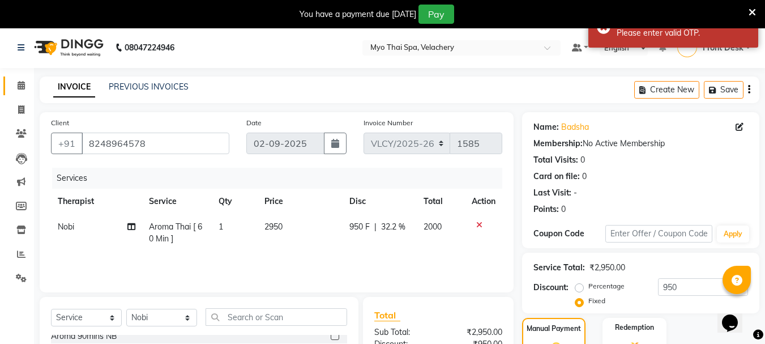
scroll to position [0, 0]
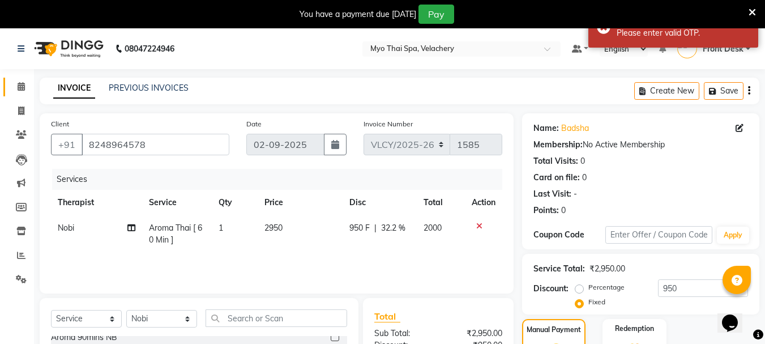
click at [20, 96] on link "Calendar" at bounding box center [16, 87] width 27 height 19
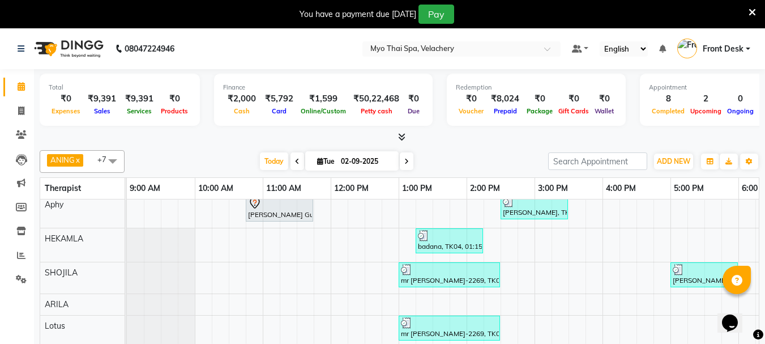
scroll to position [69, 0]
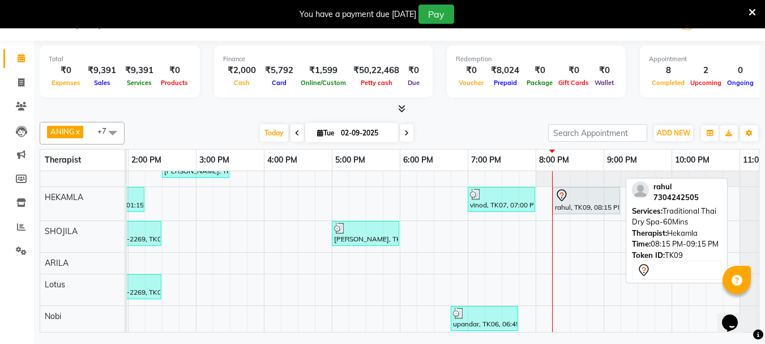
click at [572, 202] on div "rahul, TK09, 08:15 PM-09:15 PM, Traditional Thai Dry Spa-60Mins" at bounding box center [586, 201] width 65 height 24
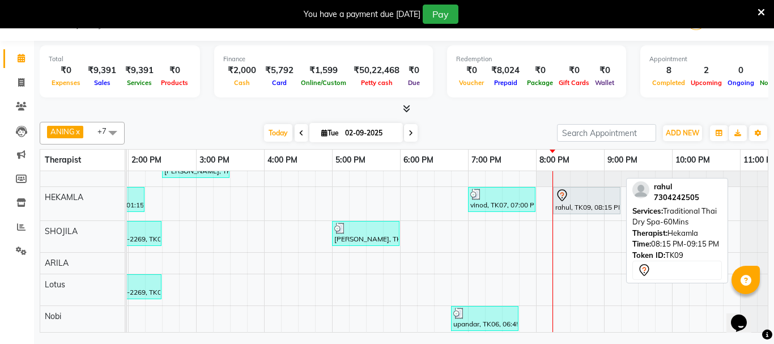
select select "7"
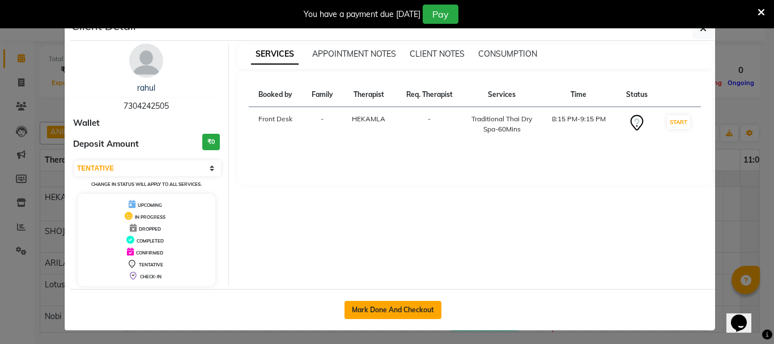
click at [370, 303] on button "Mark Done And Checkout" at bounding box center [392, 310] width 97 height 18
select select "service"
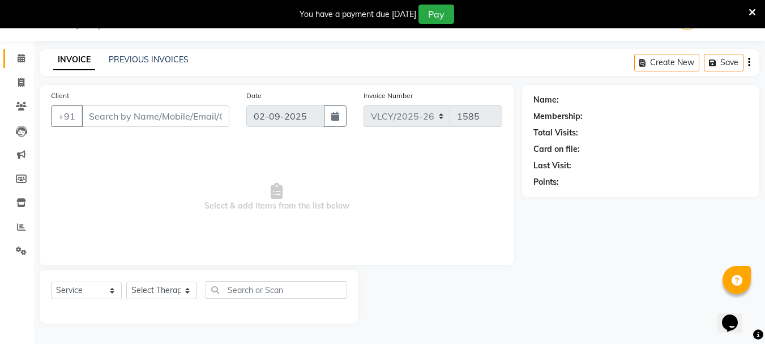
type input "7304242505"
select select "37459"
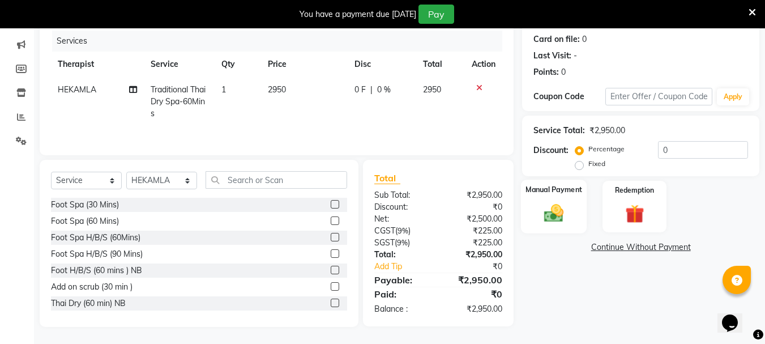
click at [550, 208] on img at bounding box center [554, 213] width 32 height 23
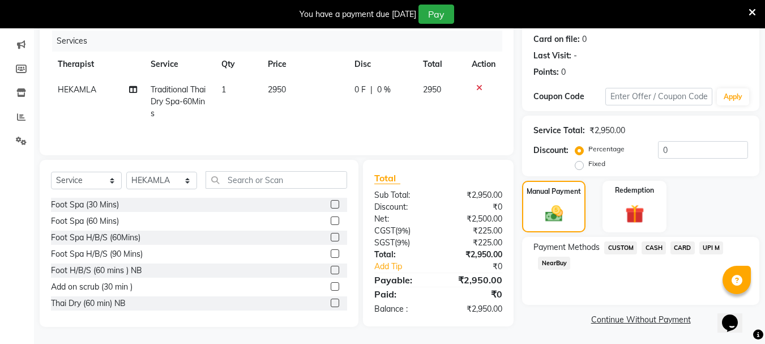
click at [588, 167] on label "Fixed" at bounding box center [596, 164] width 17 height 10
click at [578, 167] on input "Fixed" at bounding box center [582, 164] width 8 height 8
radio input "true"
click at [683, 152] on input "0" at bounding box center [703, 150] width 90 height 18
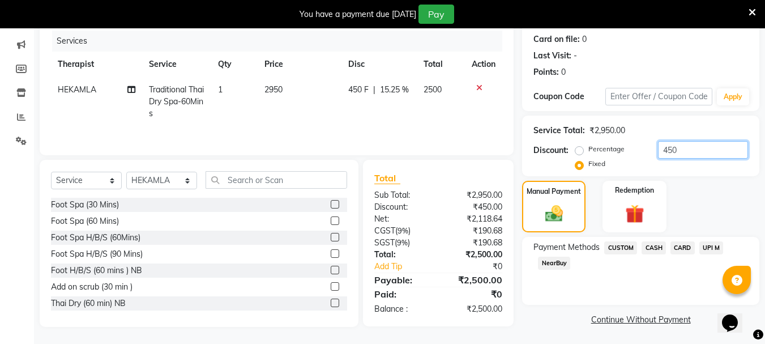
type input "450"
click at [658, 252] on span "CASH" at bounding box center [654, 247] width 24 height 13
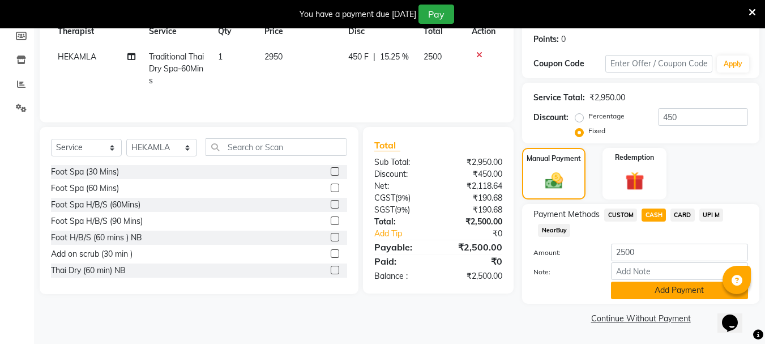
click at [647, 290] on button "Add Payment" at bounding box center [679, 290] width 137 height 18
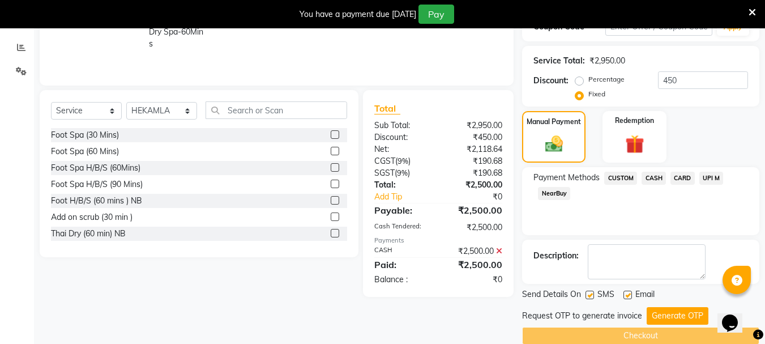
scroll to position [225, 0]
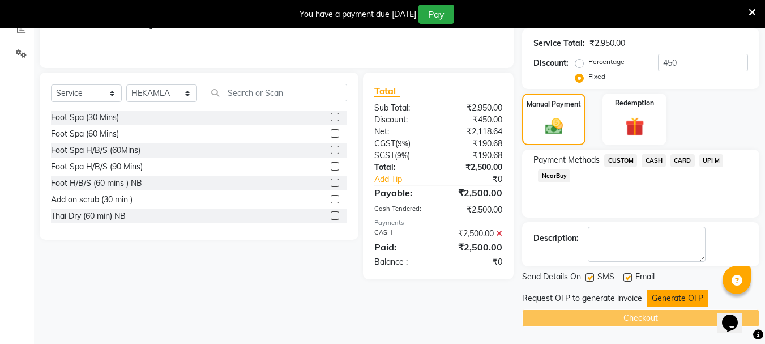
click at [658, 300] on button "Generate OTP" at bounding box center [678, 298] width 62 height 18
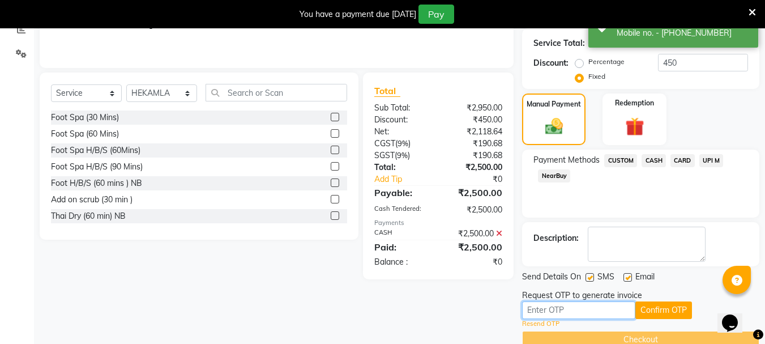
click at [562, 309] on input "text" at bounding box center [578, 310] width 113 height 18
click at [544, 311] on input "text" at bounding box center [578, 310] width 113 height 18
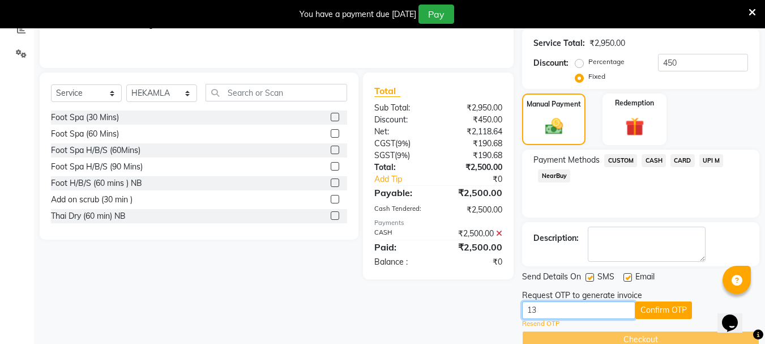
type input "1"
type input "1131"
click at [643, 308] on button "Confirm OTP" at bounding box center [663, 310] width 57 height 18
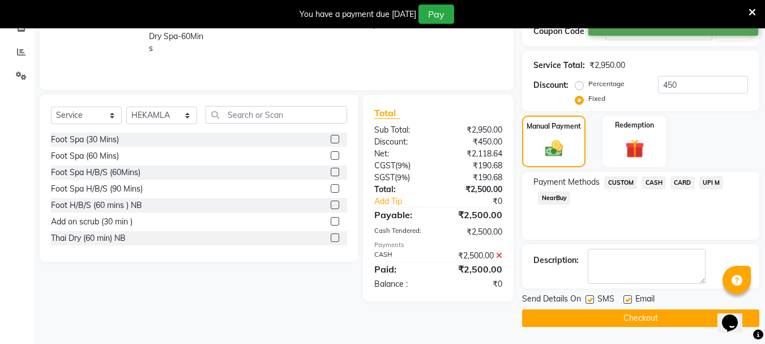
scroll to position [203, 0]
click at [620, 317] on button "Checkout" at bounding box center [640, 318] width 237 height 18
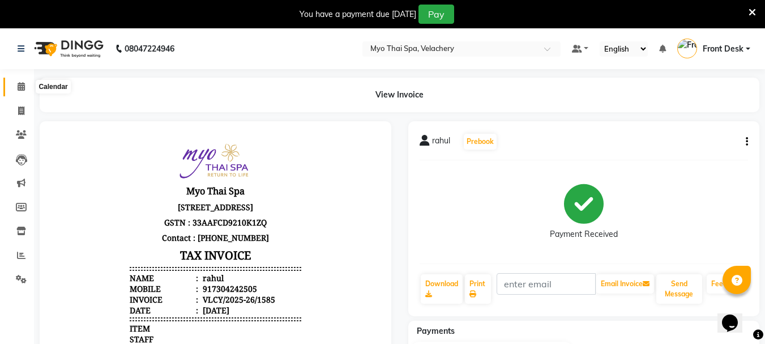
click at [20, 84] on icon at bounding box center [21, 86] width 7 height 8
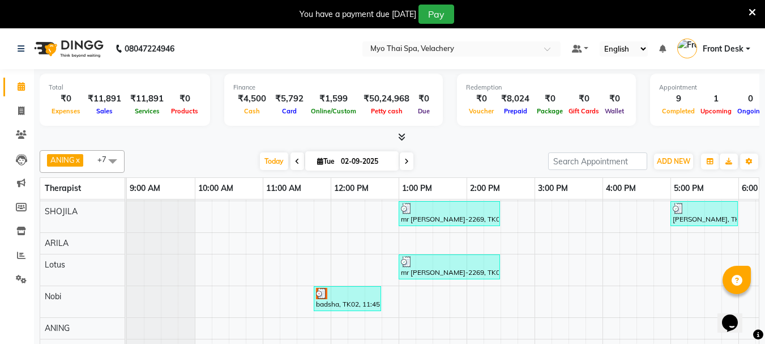
scroll to position [72, 0]
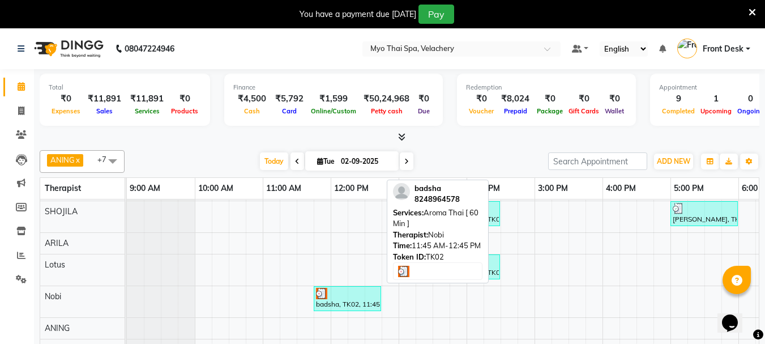
click at [338, 301] on link "badsha, TK02, 11:45 AM-12:45 PM, Aroma Thai [ 60 Min ]" at bounding box center [347, 298] width 67 height 25
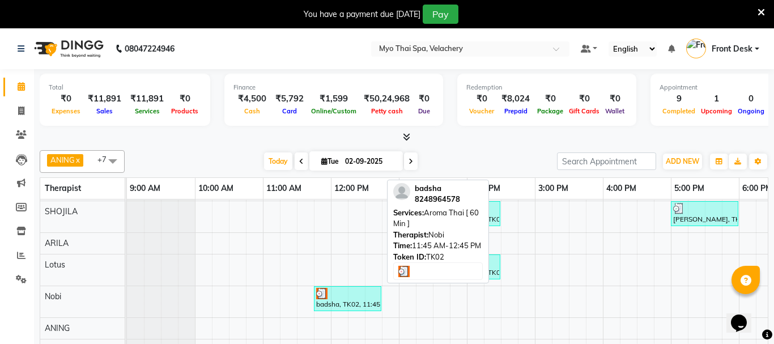
select select "3"
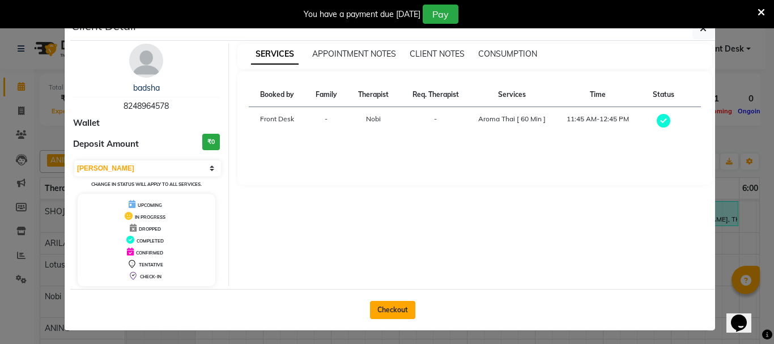
click at [374, 309] on button "Checkout" at bounding box center [392, 310] width 45 height 18
select select "service"
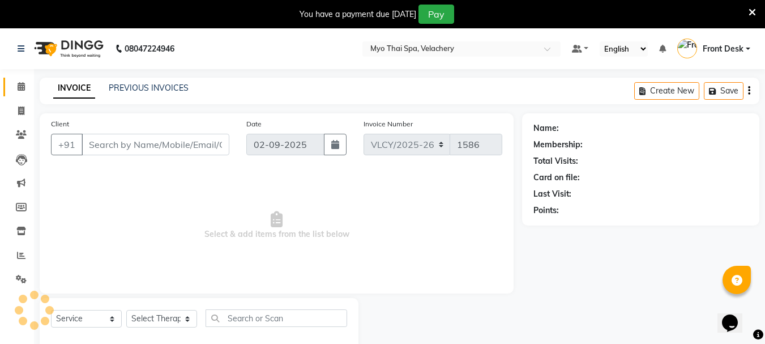
type input "8248964578"
select select "76520"
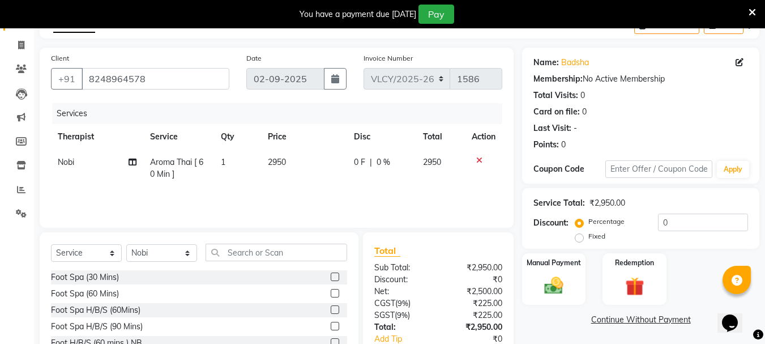
scroll to position [138, 0]
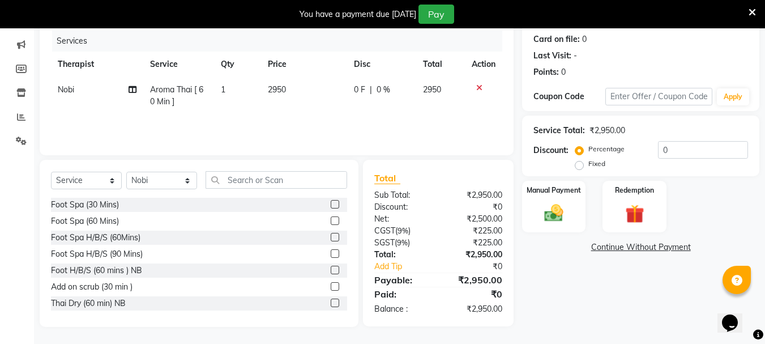
click at [588, 165] on label "Fixed" at bounding box center [596, 164] width 17 height 10
click at [578, 165] on input "Fixed" at bounding box center [582, 164] width 8 height 8
radio input "true"
click at [694, 152] on input "0" at bounding box center [703, 150] width 90 height 18
click at [564, 215] on img at bounding box center [554, 213] width 32 height 23
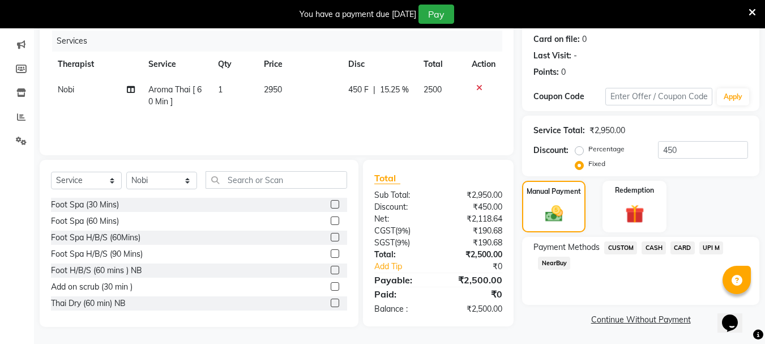
click at [647, 250] on span "CASH" at bounding box center [654, 247] width 24 height 13
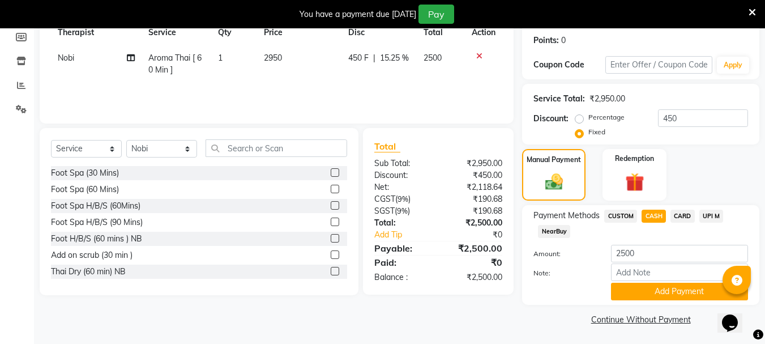
scroll to position [171, 0]
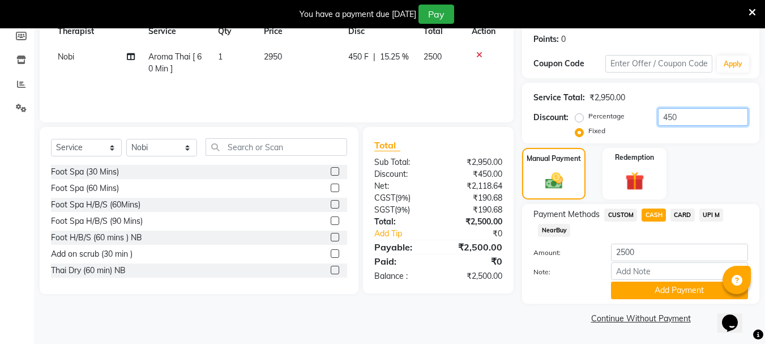
click at [685, 117] on input "450" at bounding box center [703, 117] width 90 height 18
type input "4"
type input "950"
click at [646, 288] on button "Add Payment" at bounding box center [679, 290] width 137 height 18
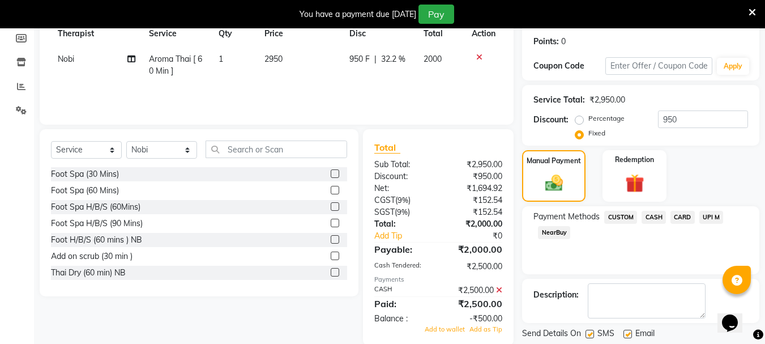
scroll to position [225, 0]
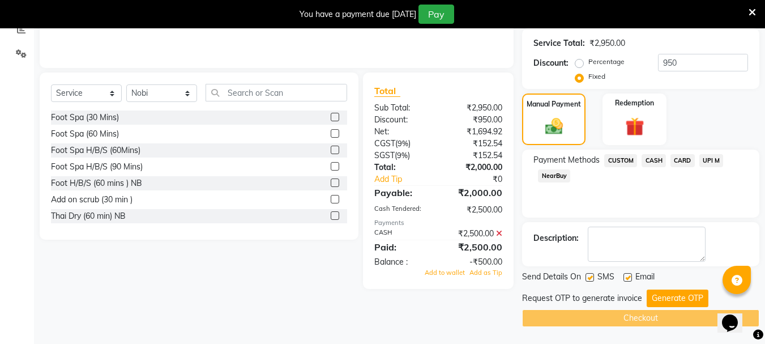
click at [592, 275] on label at bounding box center [590, 277] width 8 height 8
click at [592, 275] on input "checkbox" at bounding box center [589, 277] width 7 height 7
checkbox input "false"
click at [626, 276] on label at bounding box center [628, 277] width 8 height 8
click at [626, 276] on input "checkbox" at bounding box center [627, 277] width 7 height 7
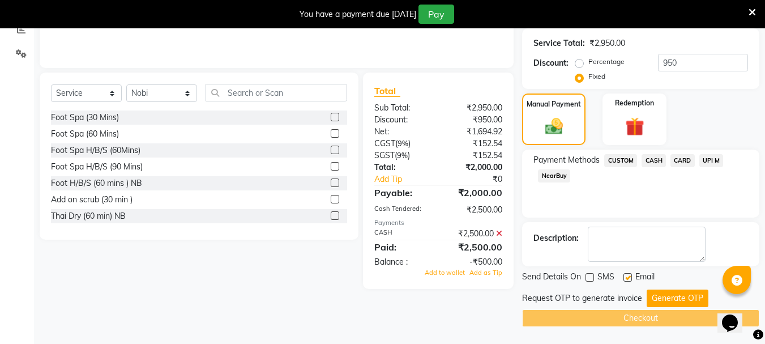
checkbox input "false"
click at [677, 304] on button "Generate OTP" at bounding box center [678, 298] width 62 height 18
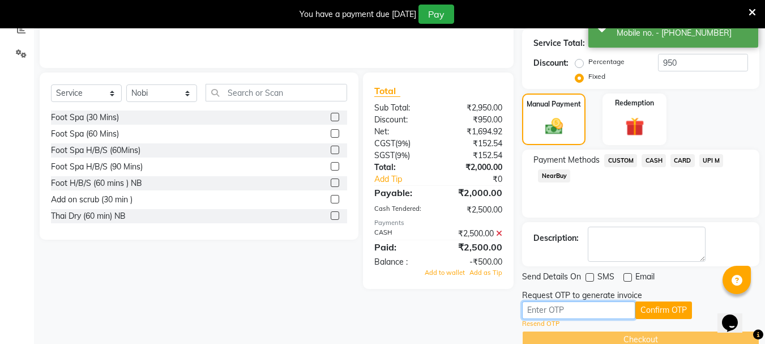
click at [556, 310] on input "text" at bounding box center [578, 310] width 113 height 18
type input "4383"
click at [500, 234] on icon at bounding box center [499, 233] width 6 height 8
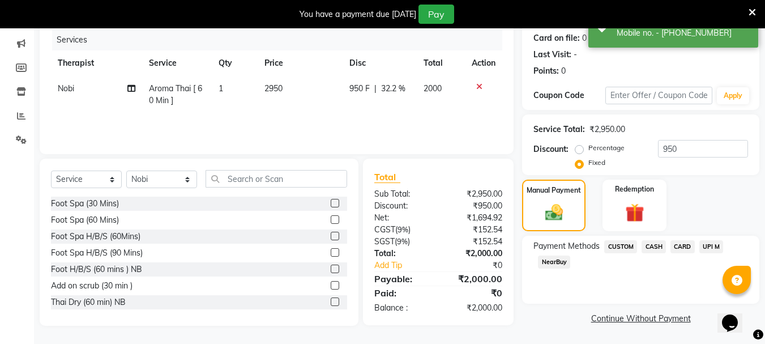
scroll to position [139, 0]
click at [655, 248] on span "CASH" at bounding box center [654, 246] width 24 height 13
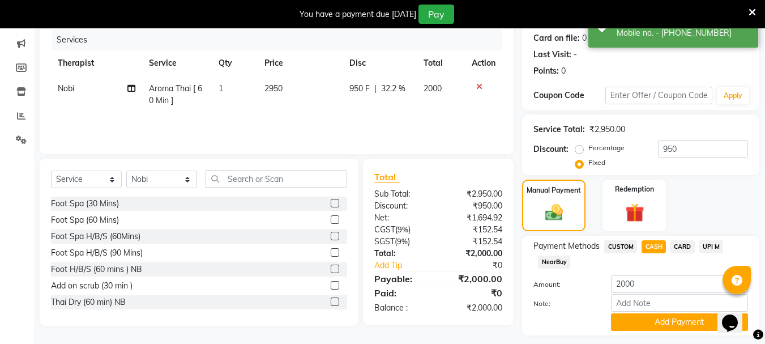
scroll to position [171, 0]
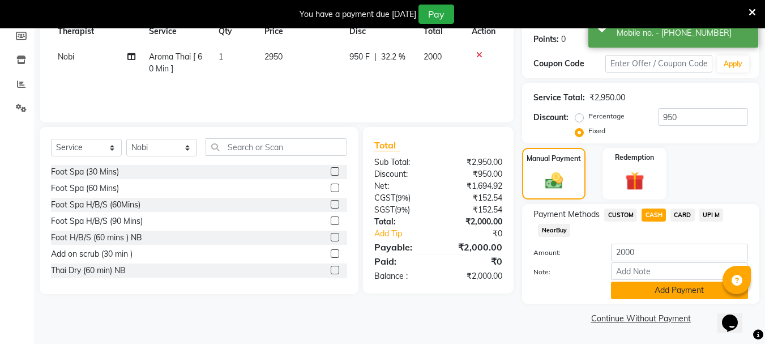
click at [659, 287] on button "Add Payment" at bounding box center [679, 290] width 137 height 18
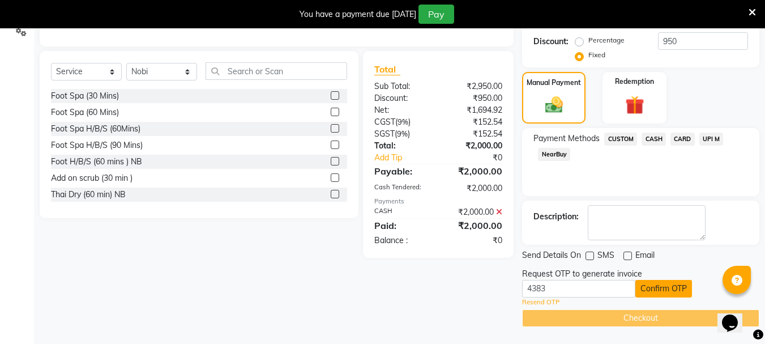
click at [647, 289] on button "Confirm OTP" at bounding box center [663, 289] width 57 height 18
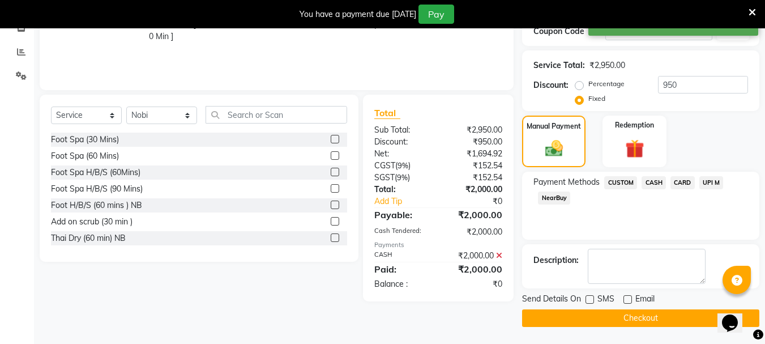
click at [600, 319] on button "Checkout" at bounding box center [640, 318] width 237 height 18
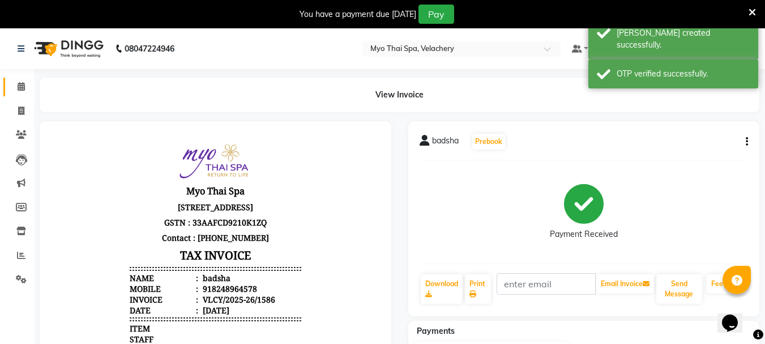
click at [18, 84] on icon at bounding box center [21, 86] width 7 height 8
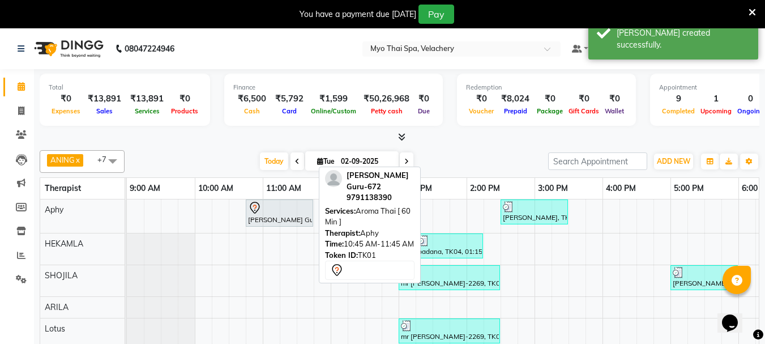
click at [272, 217] on div "[PERSON_NAME] Guru-672, TK01, 10:45 AM-11:45 AM, Aroma Thai [ 60 Min ]" at bounding box center [279, 213] width 65 height 24
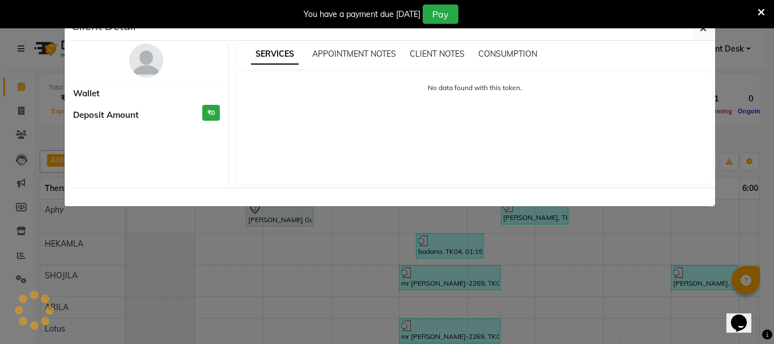
select select "7"
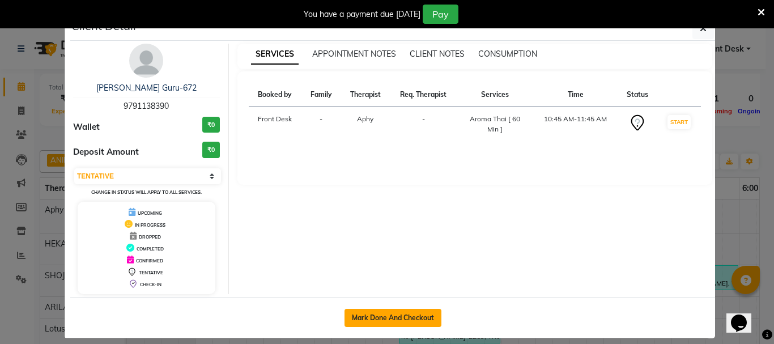
click at [358, 313] on button "Mark Done And Checkout" at bounding box center [392, 318] width 97 height 18
select select "service"
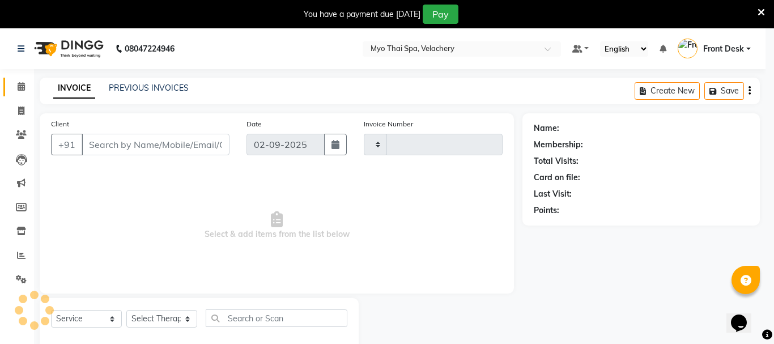
type input "1587"
select select "5554"
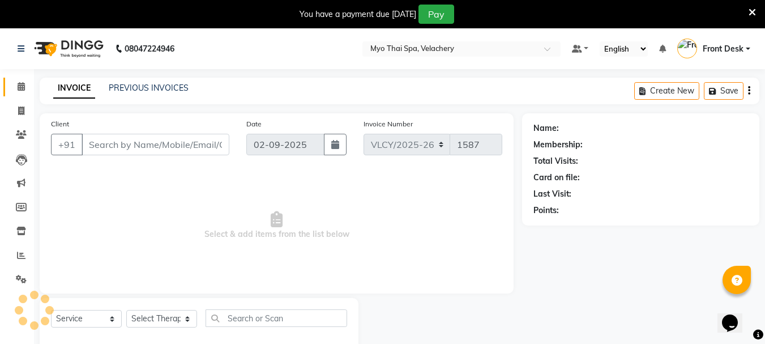
type input "9791138390"
select select "13474"
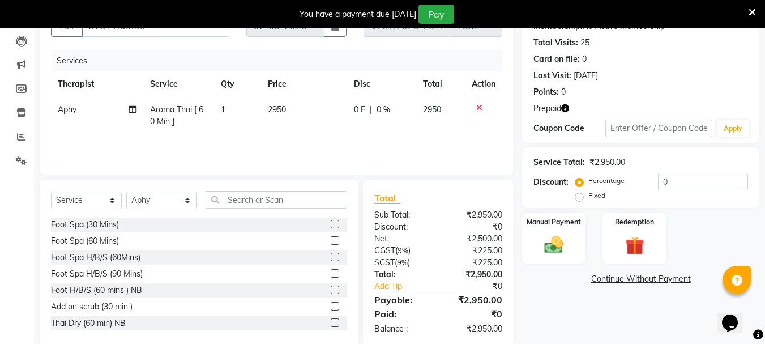
scroll to position [138, 0]
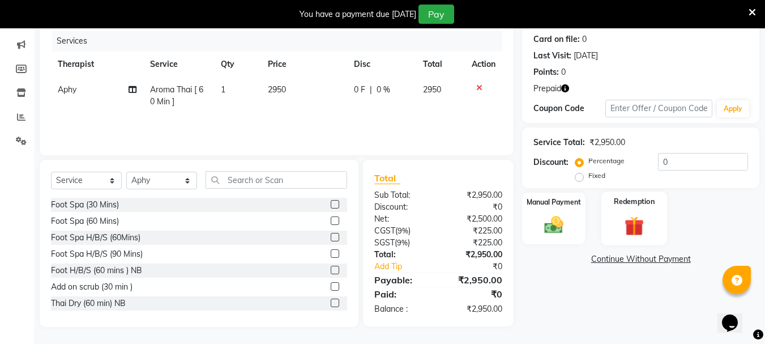
click at [642, 215] on img at bounding box center [634, 226] width 32 height 24
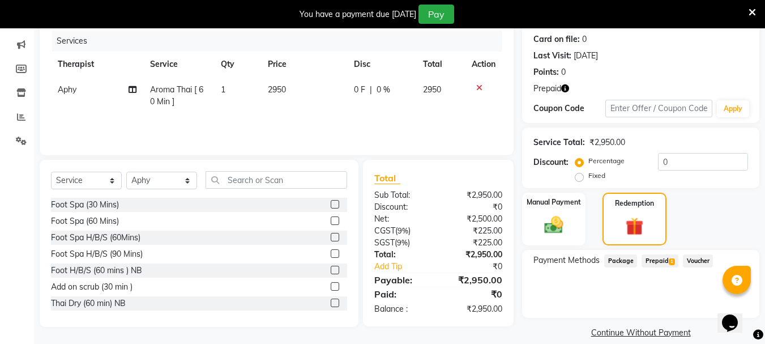
click at [661, 259] on span "Prepaid 1" at bounding box center [660, 260] width 37 height 13
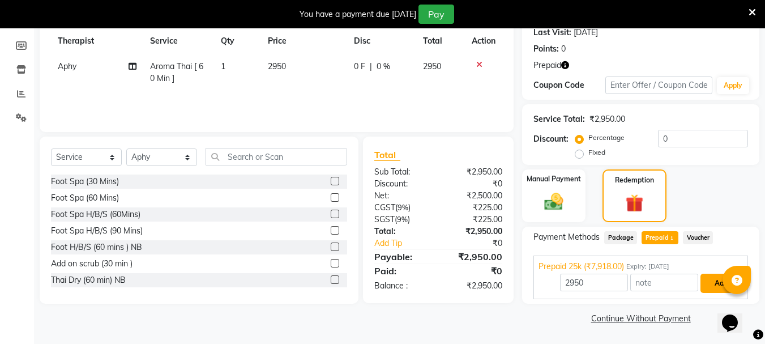
click at [716, 283] on button "Add" at bounding box center [721, 283] width 41 height 19
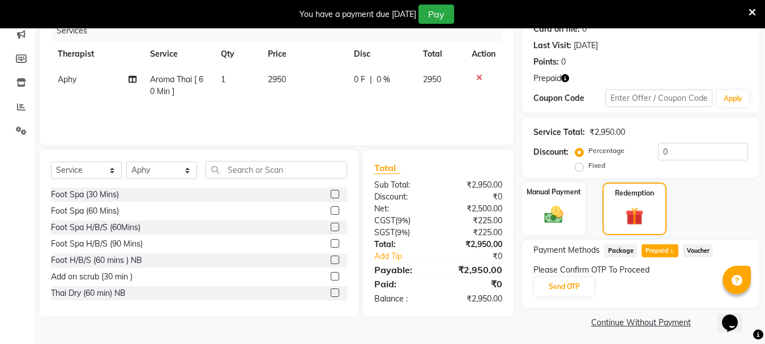
scroll to position [152, 0]
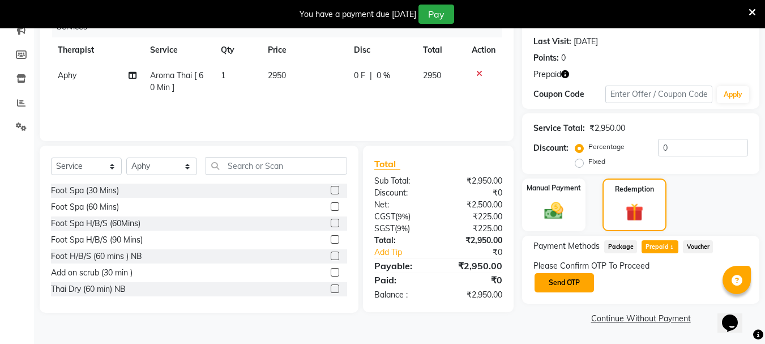
click at [561, 280] on button "Send OTP" at bounding box center [564, 282] width 59 height 19
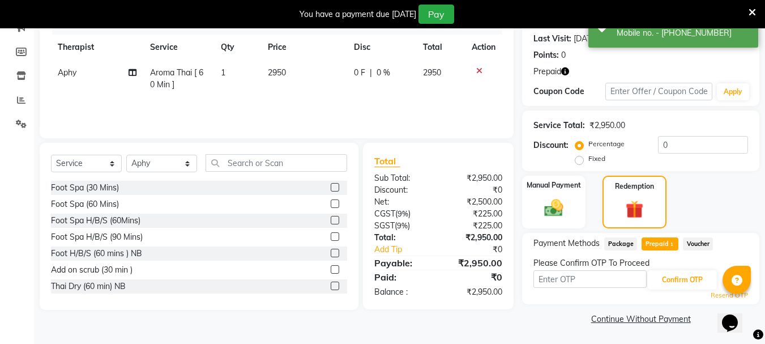
scroll to position [156, 0]
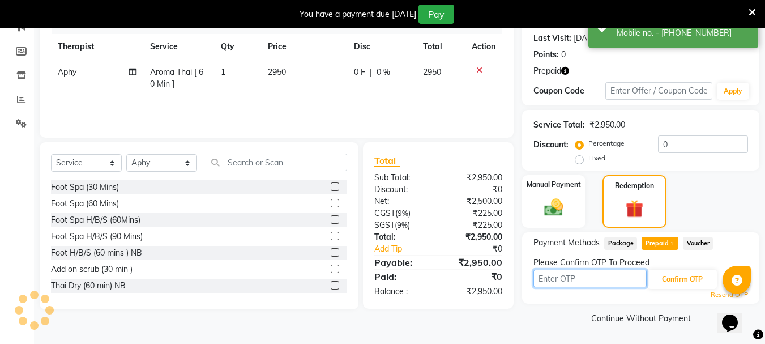
click at [572, 279] on input "text" at bounding box center [589, 279] width 113 height 18
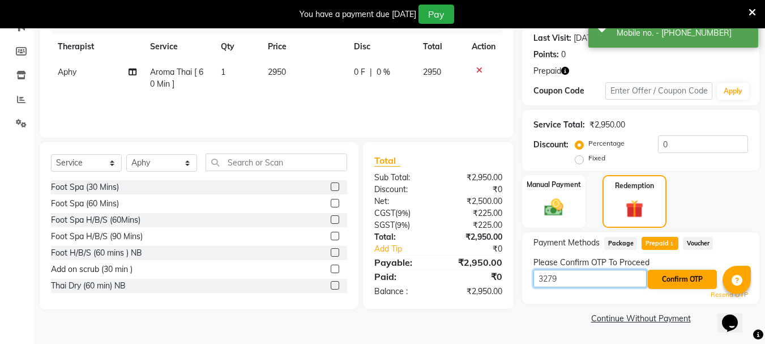
type input "3279"
click at [688, 276] on button "Confirm OTP" at bounding box center [682, 279] width 69 height 19
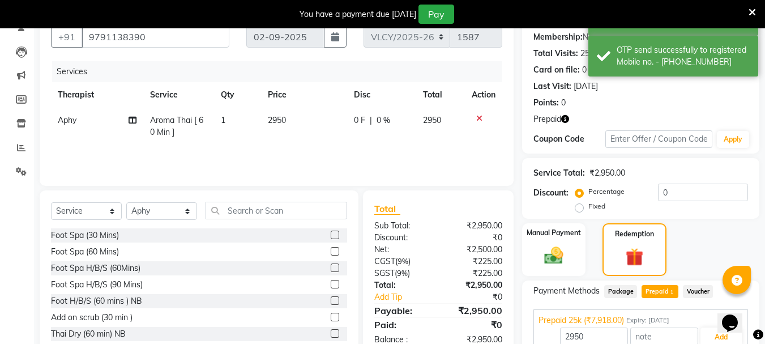
scroll to position [161, 0]
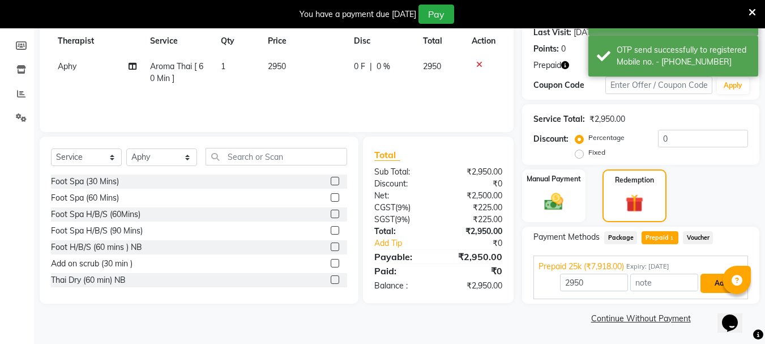
click at [714, 290] on button "Add" at bounding box center [721, 283] width 41 height 19
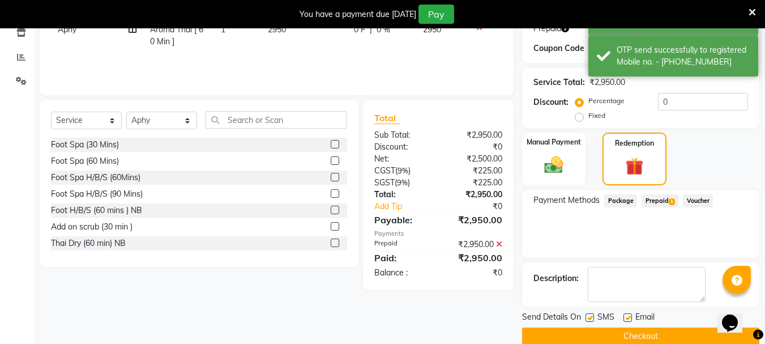
scroll to position [216, 0]
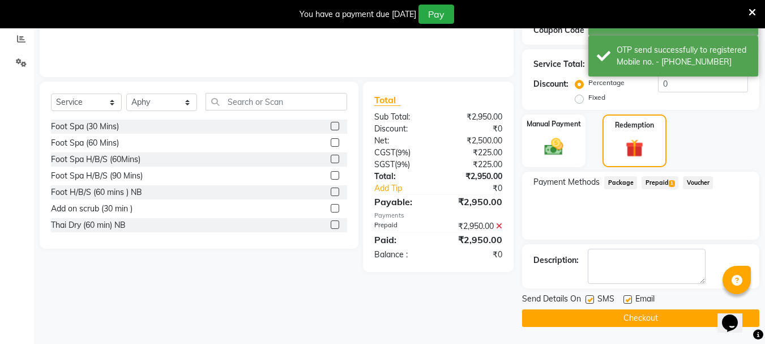
click at [621, 316] on button "Checkout" at bounding box center [640, 318] width 237 height 18
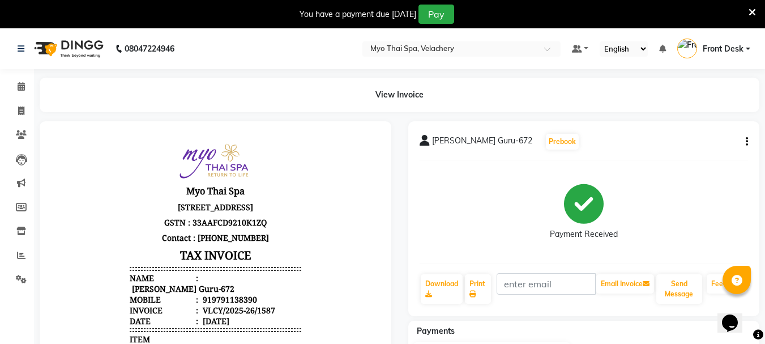
click at [22, 89] on icon at bounding box center [21, 86] width 7 height 8
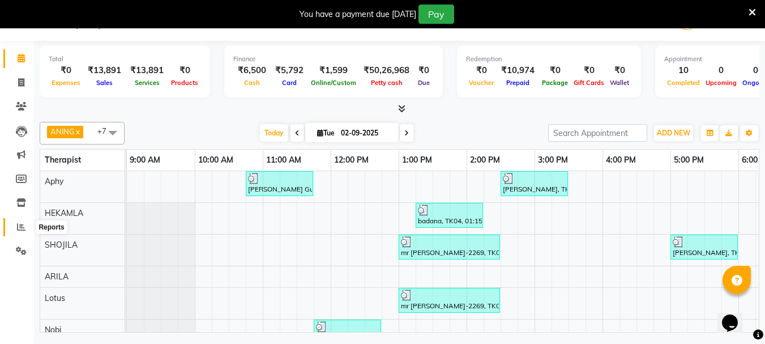
click at [23, 224] on icon at bounding box center [21, 227] width 8 height 8
